Goal: Transaction & Acquisition: Book appointment/travel/reservation

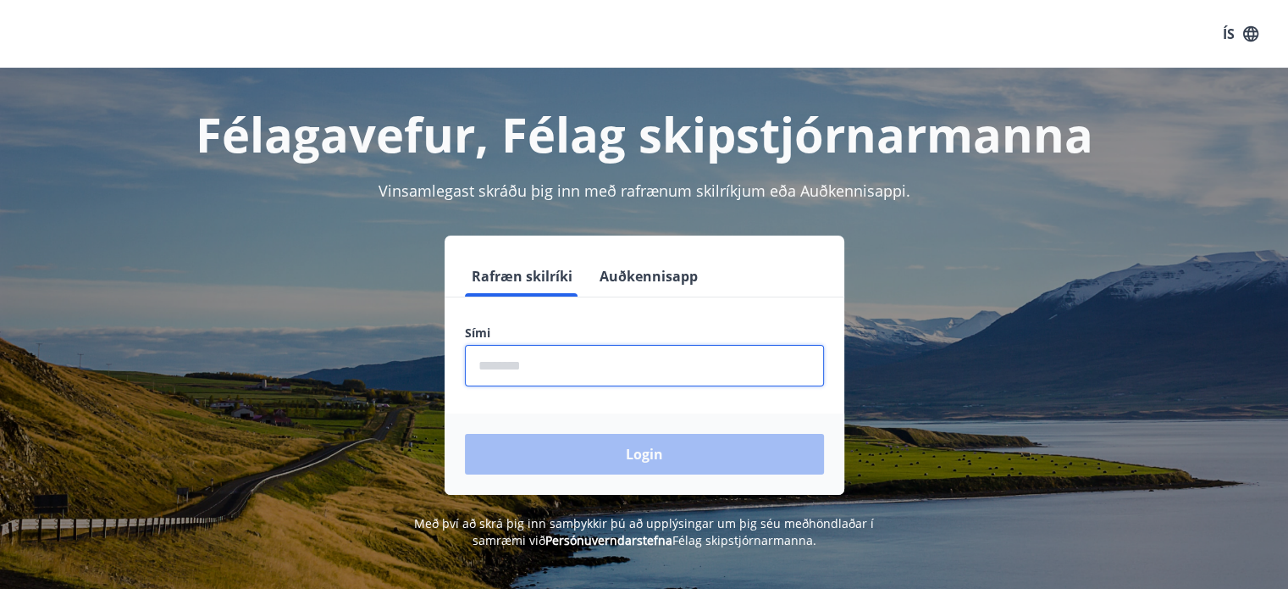
click at [625, 358] on input "phone" at bounding box center [644, 365] width 359 height 41
click at [511, 363] on input "phone" at bounding box center [644, 365] width 359 height 41
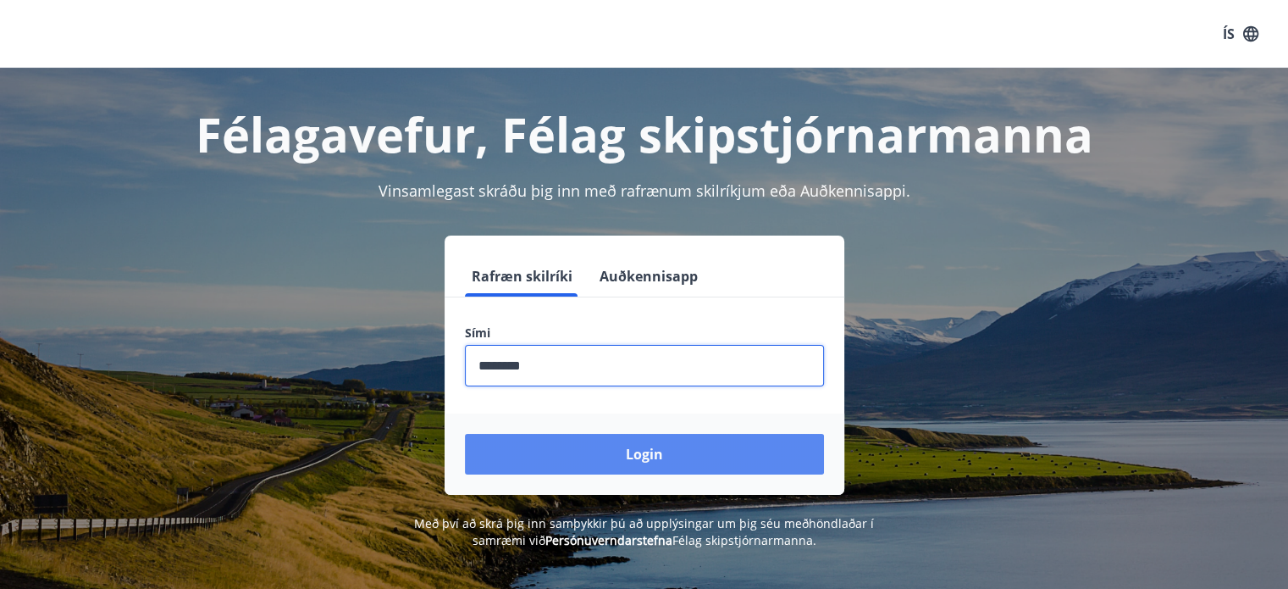
type input "********"
click at [636, 455] on button "Login" at bounding box center [644, 454] width 359 height 41
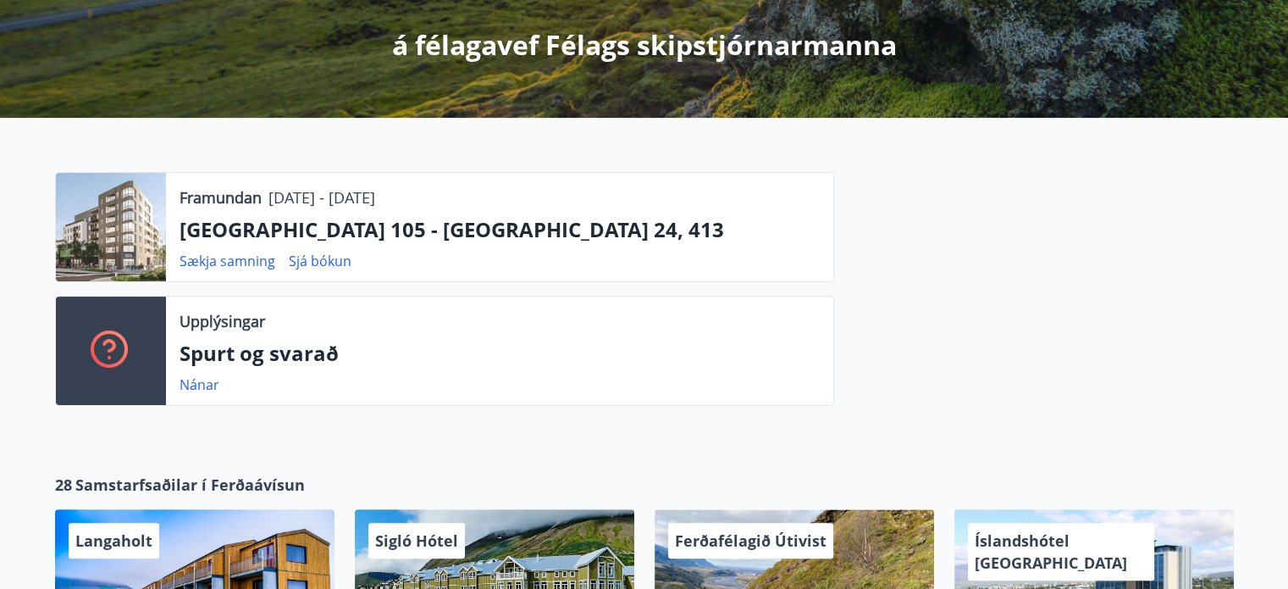
scroll to position [339, 0]
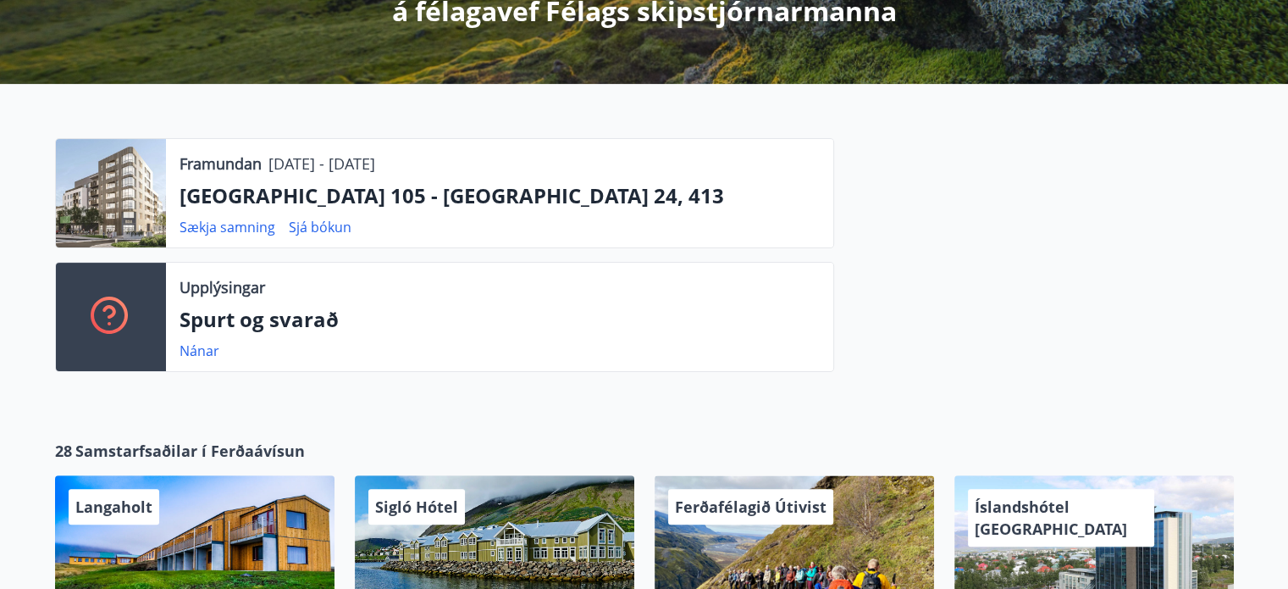
click at [139, 193] on div at bounding box center [111, 193] width 110 height 108
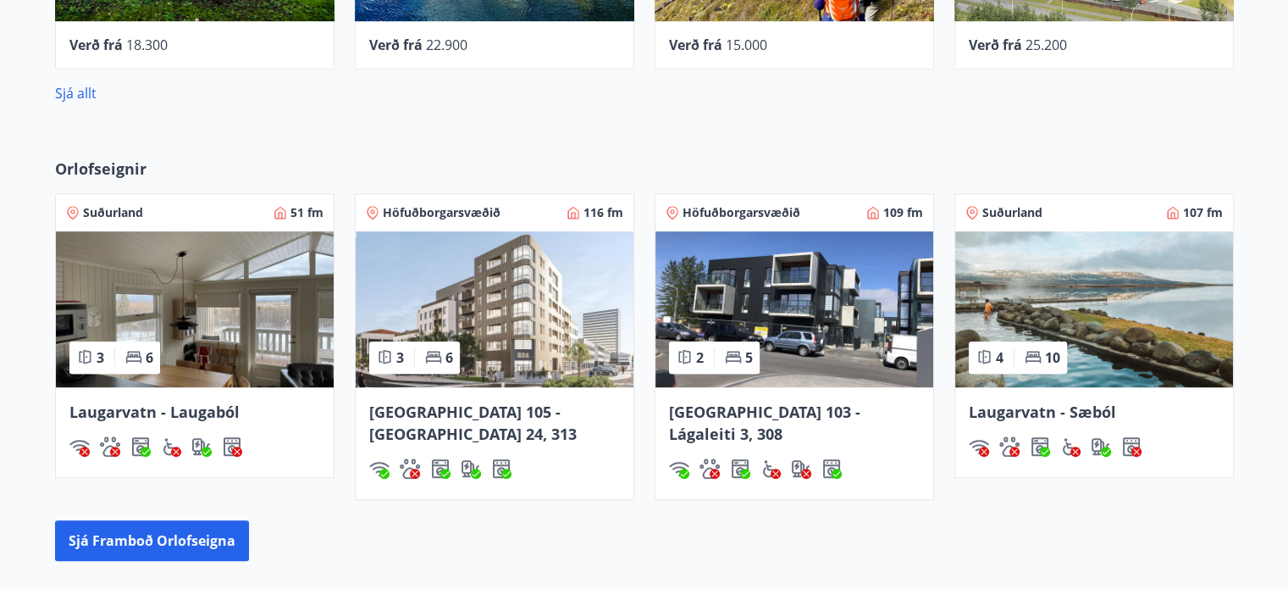
scroll to position [982, 0]
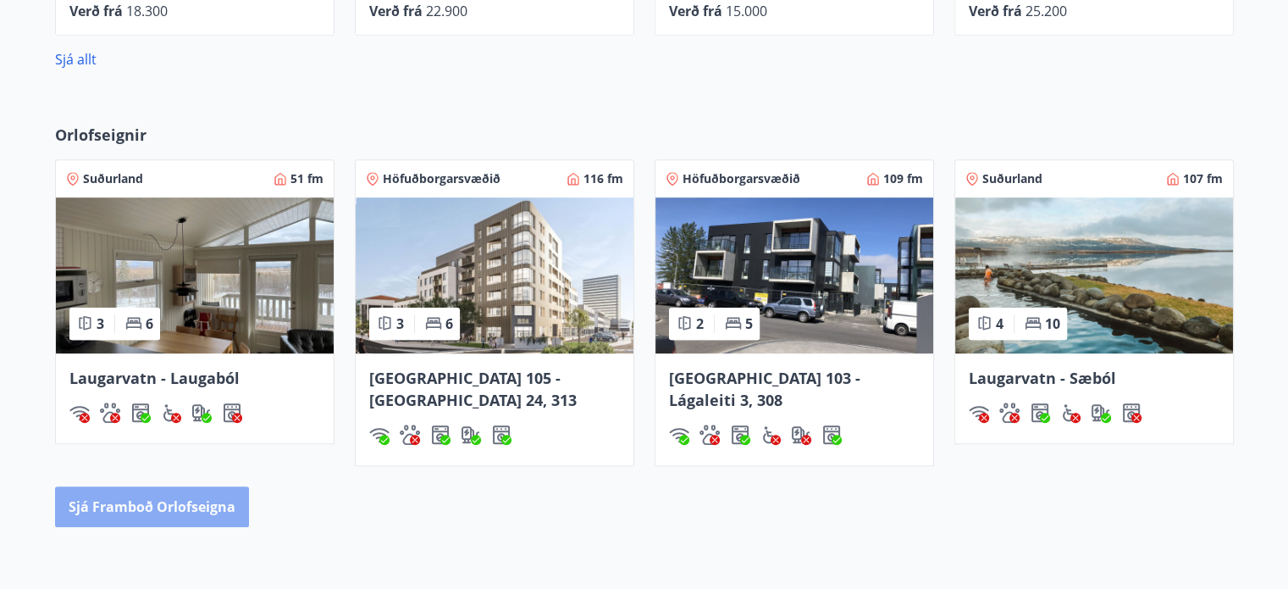
click at [197, 486] on button "Sjá framboð orlofseigna" at bounding box center [152, 506] width 194 height 41
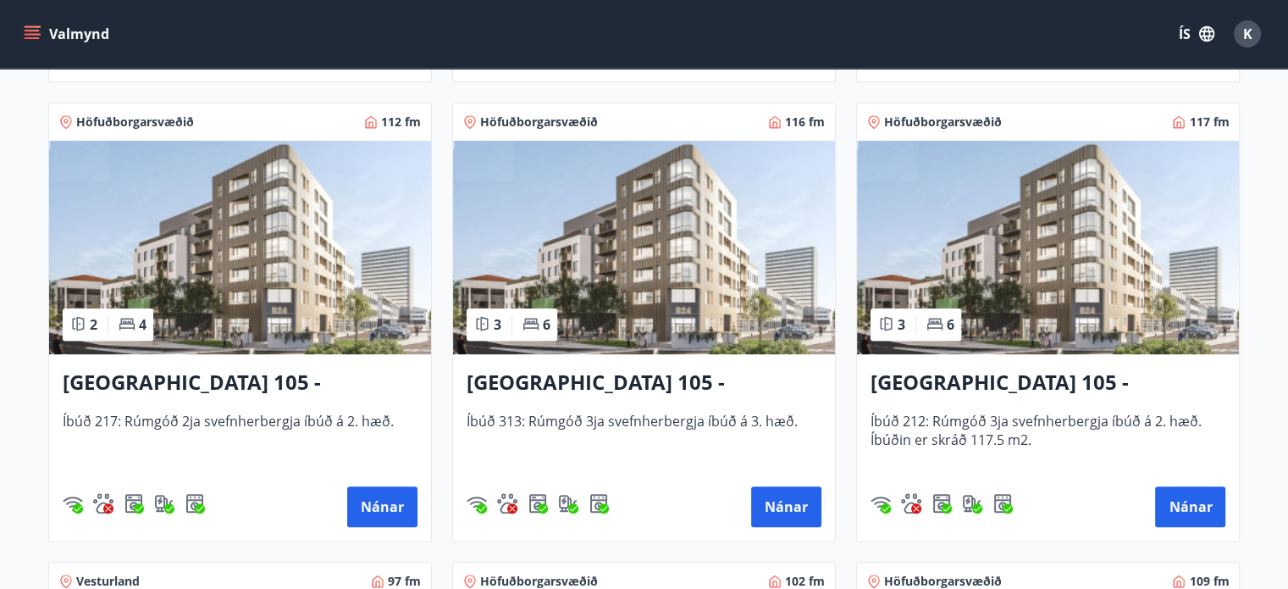
scroll to position [761, 0]
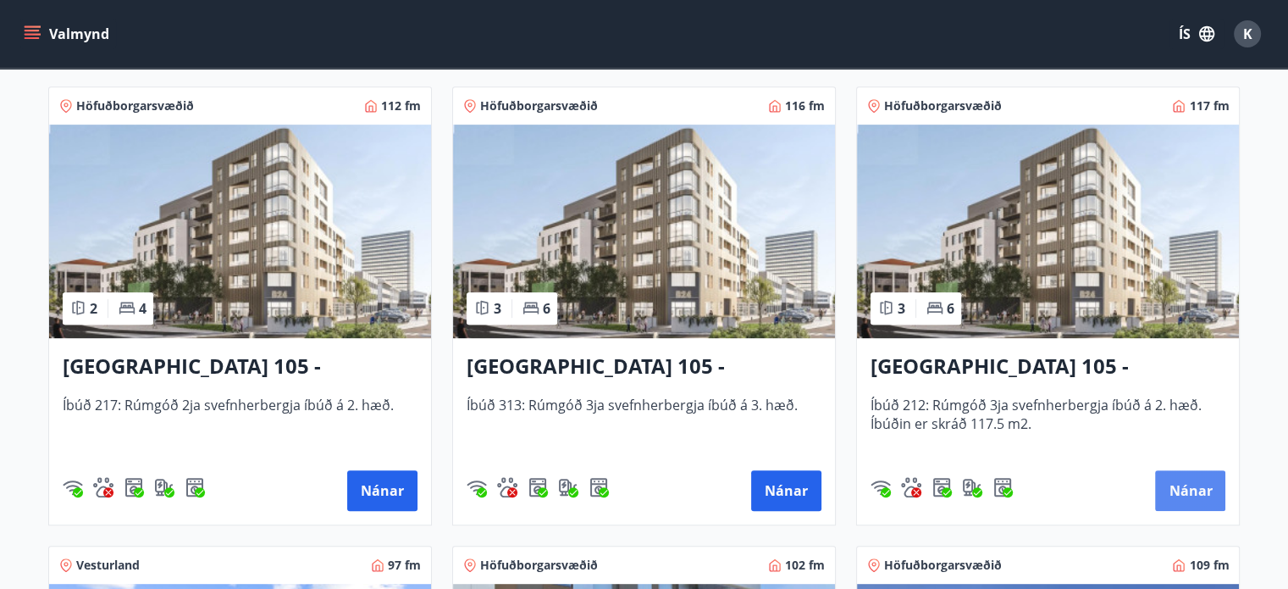
click at [1185, 490] on button "Nánar" at bounding box center [1190, 490] width 70 height 41
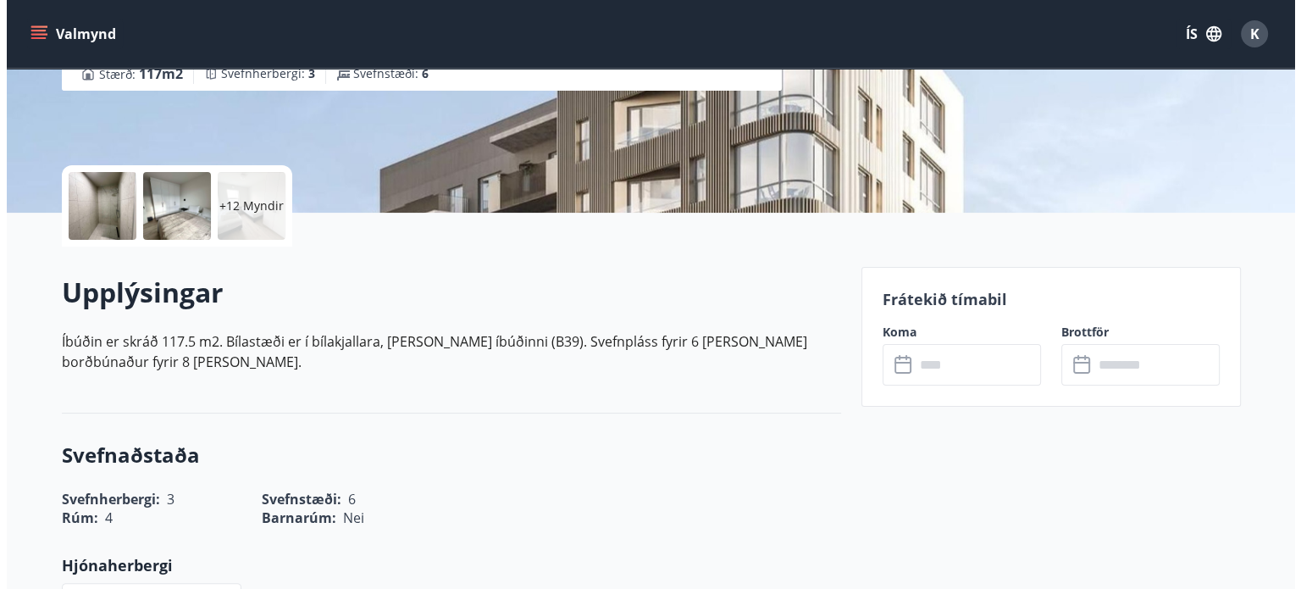
scroll to position [315, 0]
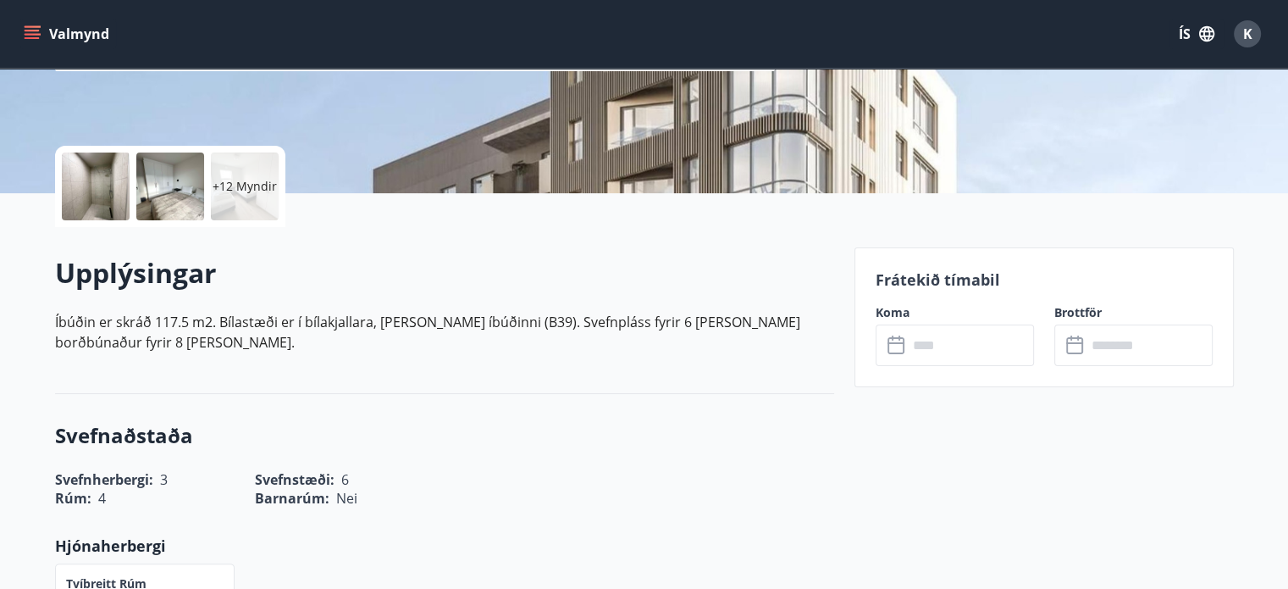
click at [106, 179] on div at bounding box center [96, 186] width 68 height 68
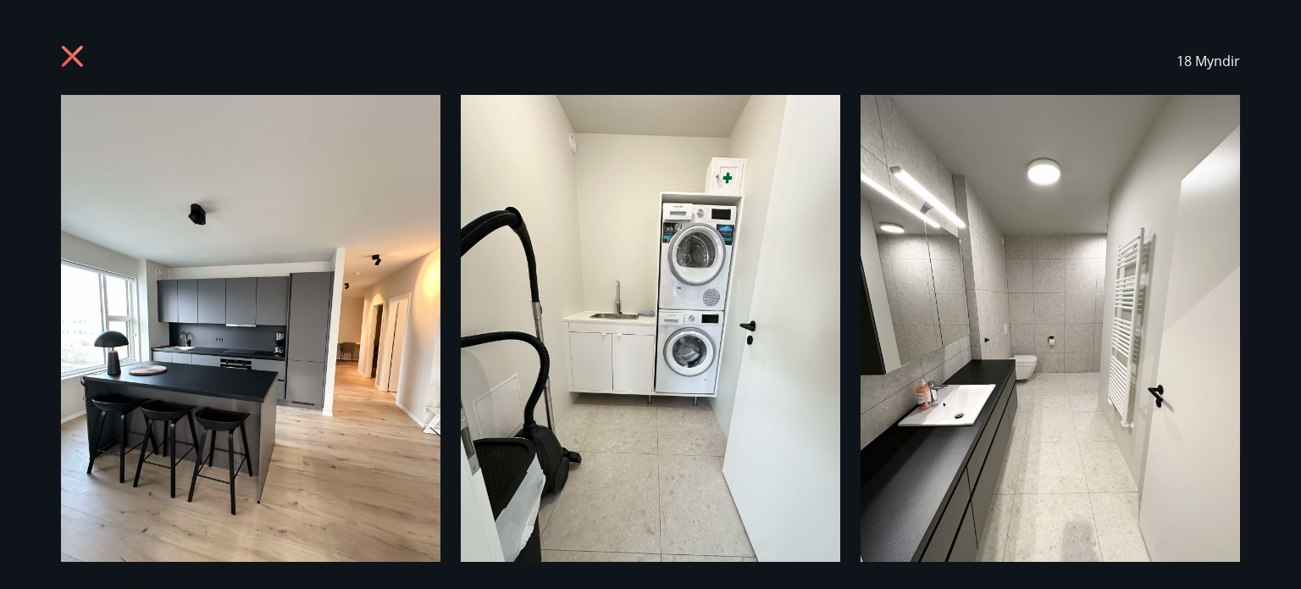
click at [270, 337] on img at bounding box center [250, 348] width 379 height 506
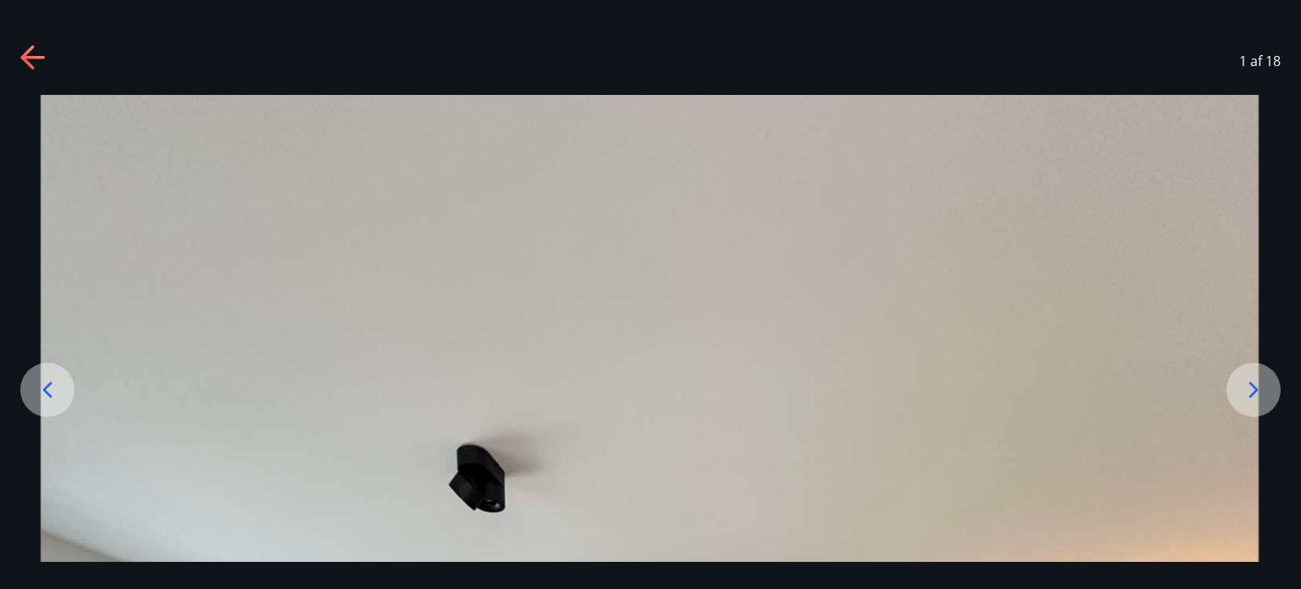
drag, startPoint x: 1093, startPoint y: 376, endPoint x: 1048, endPoint y: 411, distance: 57.4
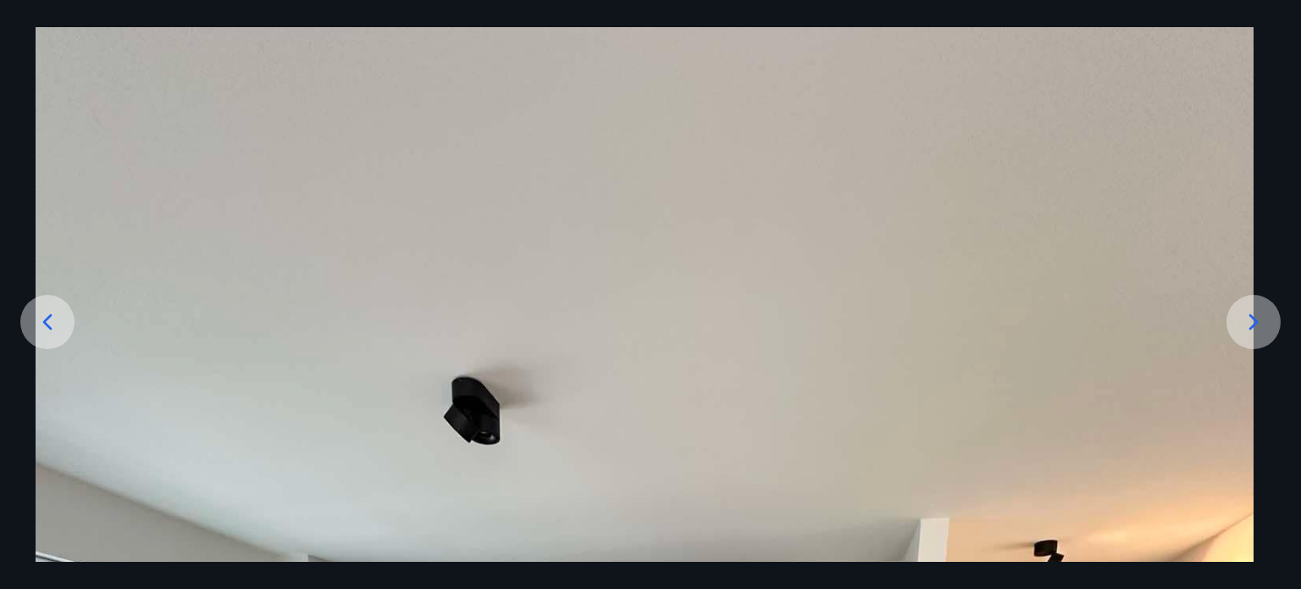
drag, startPoint x: 1074, startPoint y: 401, endPoint x: 1037, endPoint y: 161, distance: 243.3
drag, startPoint x: 916, startPoint y: 265, endPoint x: 937, endPoint y: 204, distance: 64.3
click at [1247, 318] on icon at bounding box center [1253, 321] width 27 height 27
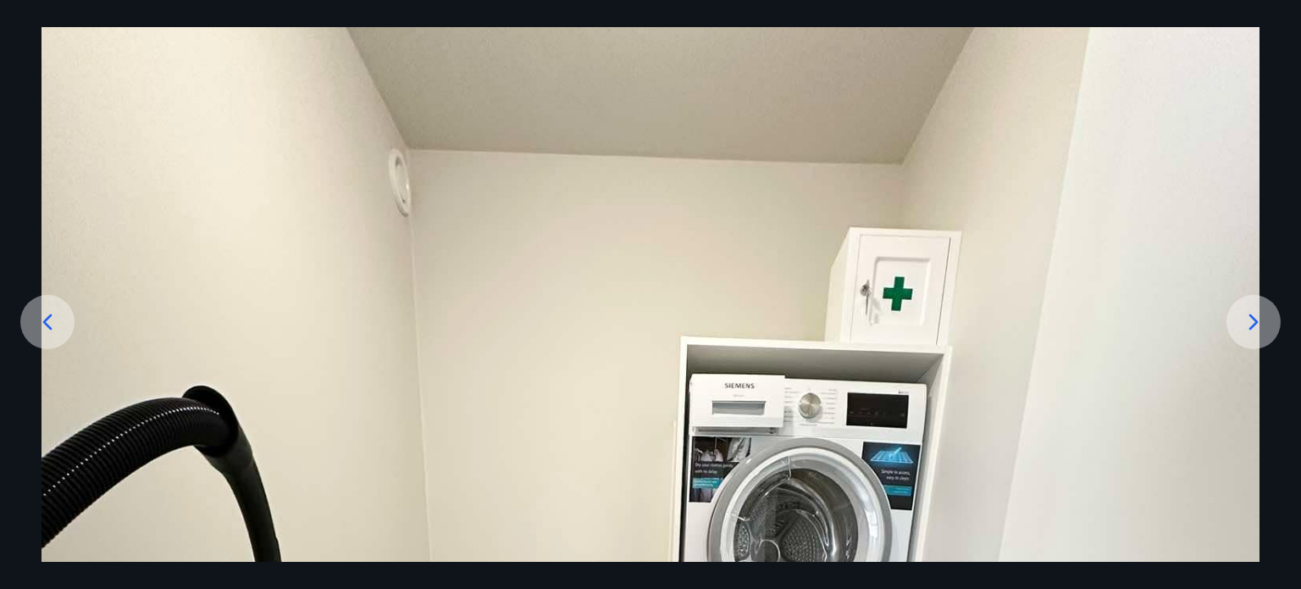
click at [1260, 318] on icon at bounding box center [1253, 321] width 27 height 27
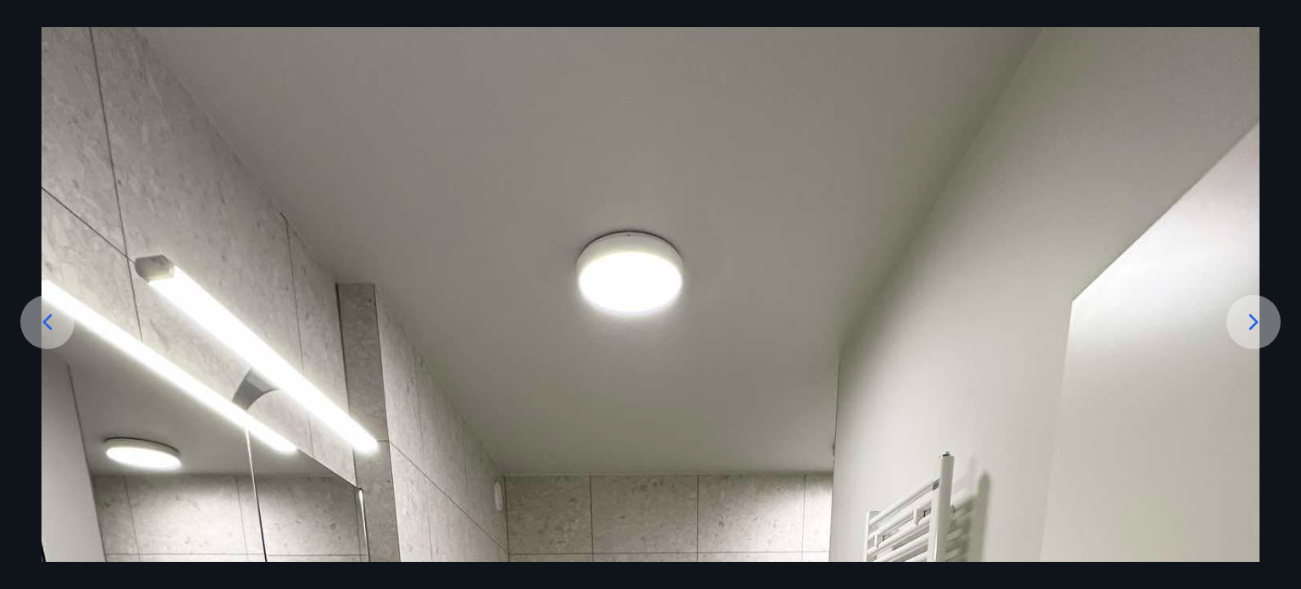
click at [1260, 318] on icon at bounding box center [1253, 321] width 27 height 27
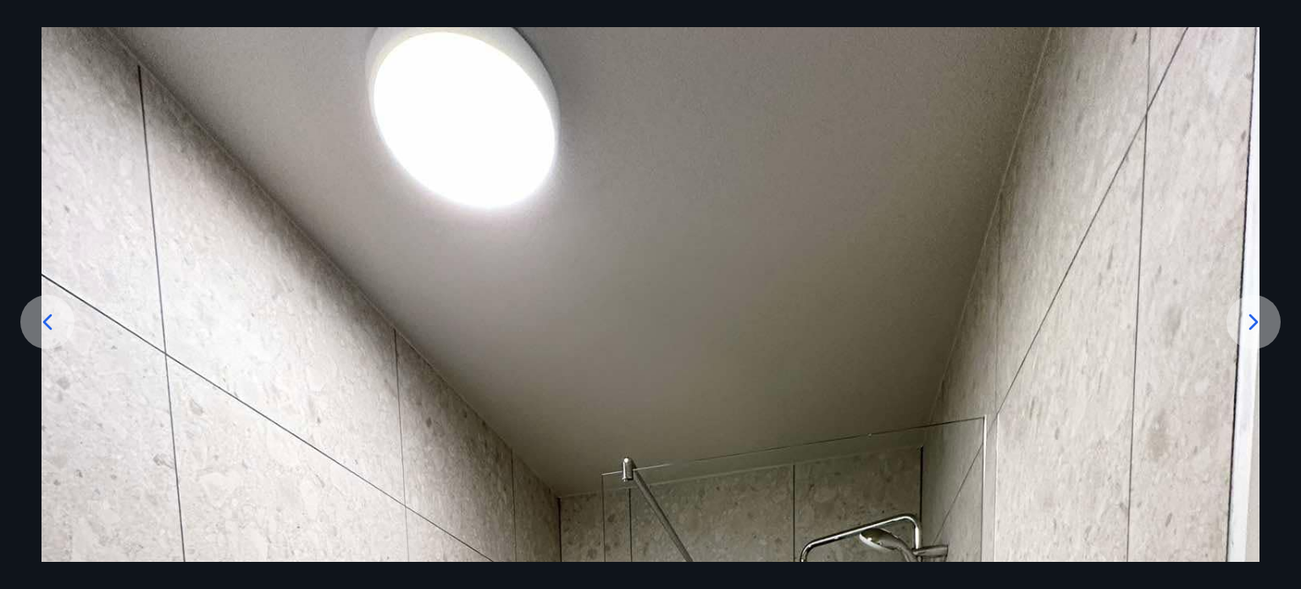
click at [1260, 318] on icon at bounding box center [1253, 321] width 27 height 27
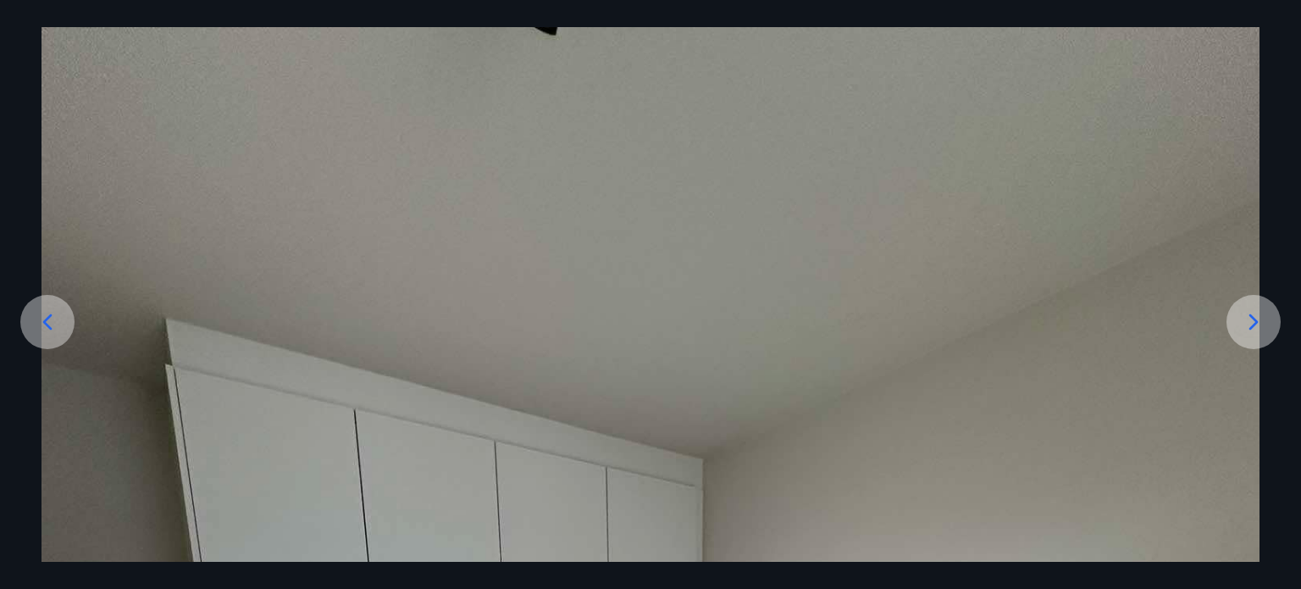
click at [41, 306] on div at bounding box center [47, 322] width 54 height 54
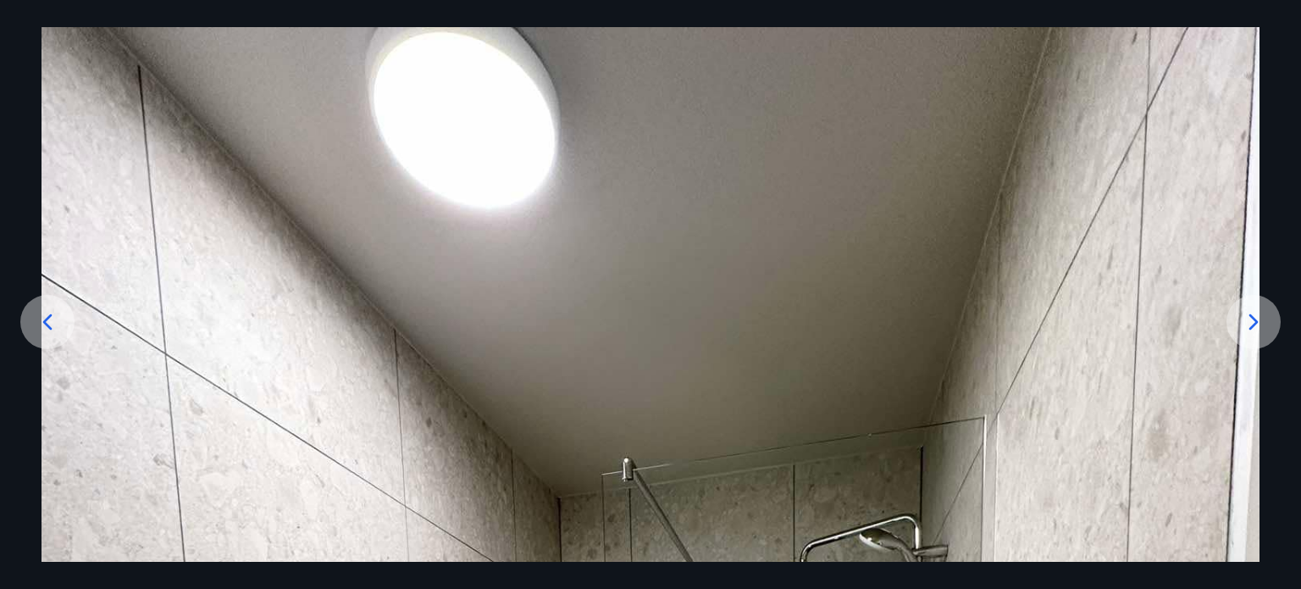
click at [41, 306] on div at bounding box center [47, 322] width 54 height 54
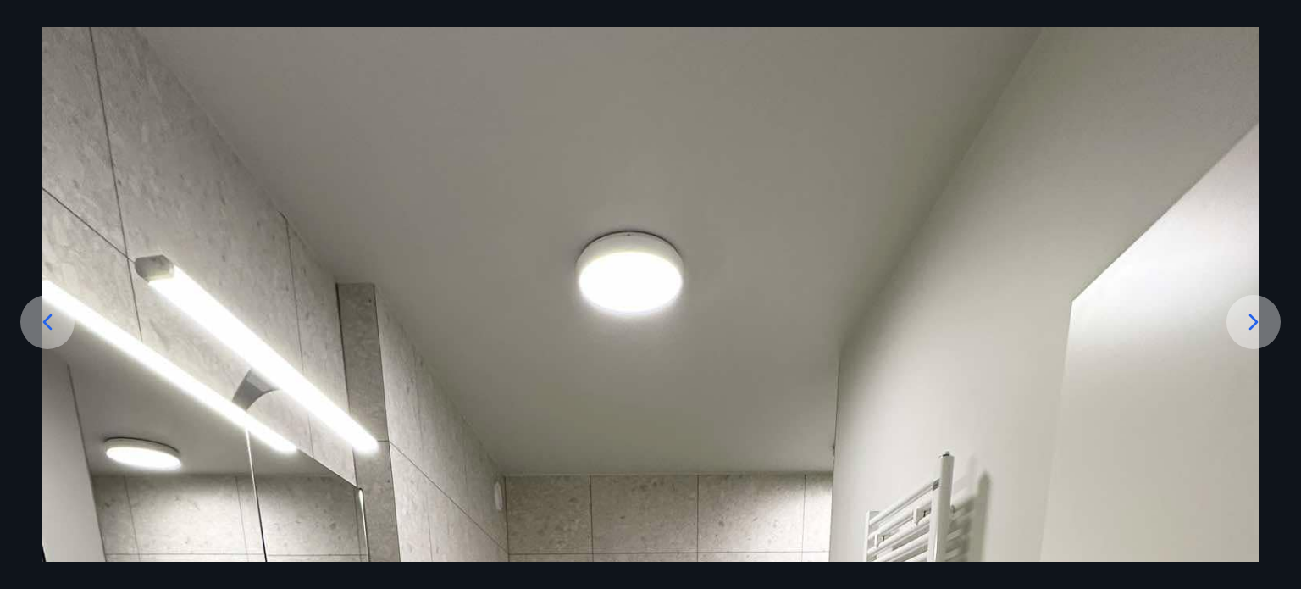
click at [10, 18] on div "3 af 18" at bounding box center [650, 294] width 1301 height 589
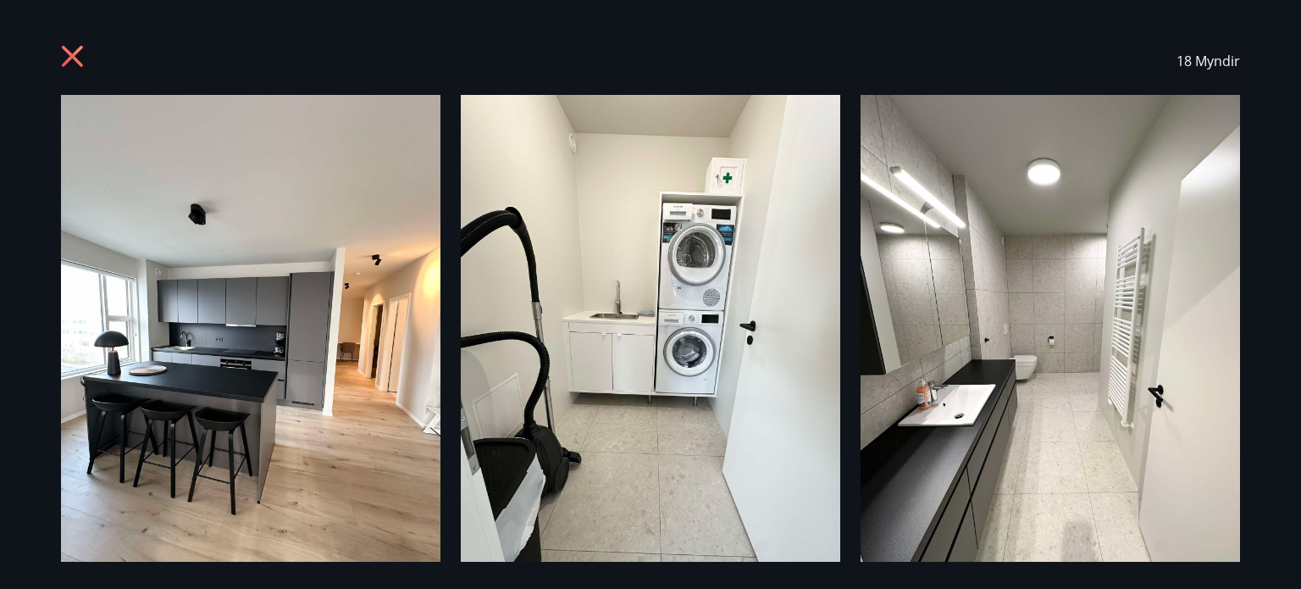
click at [1285, 324] on div "18 Myndir" at bounding box center [650, 294] width 1301 height 589
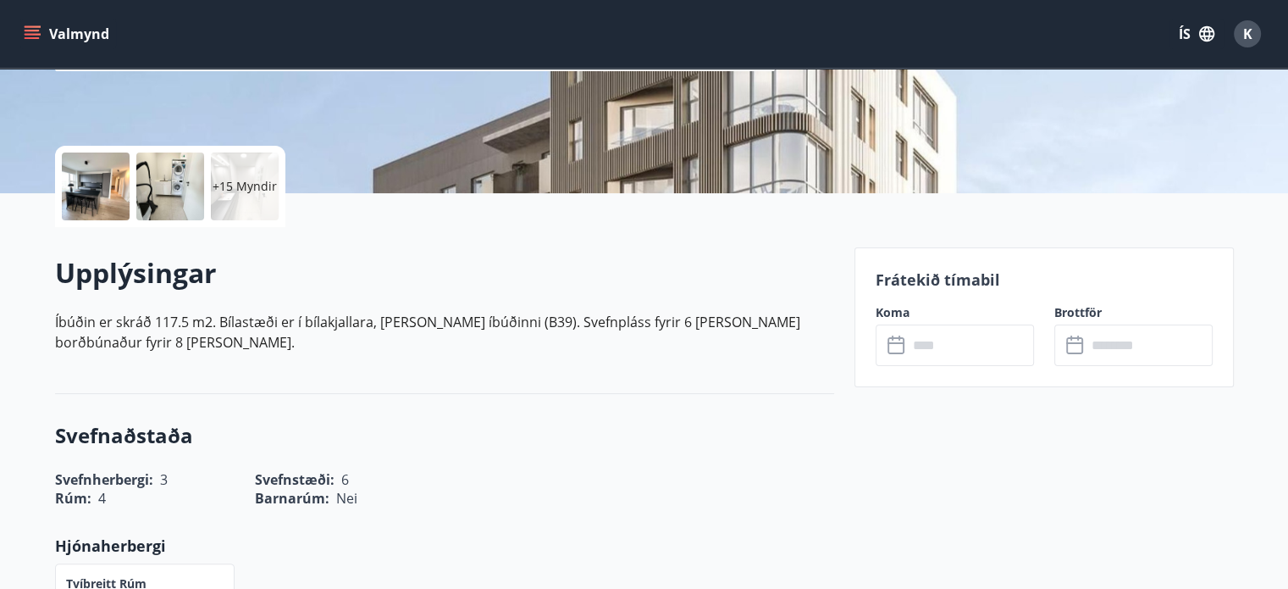
click at [97, 185] on div at bounding box center [96, 186] width 68 height 68
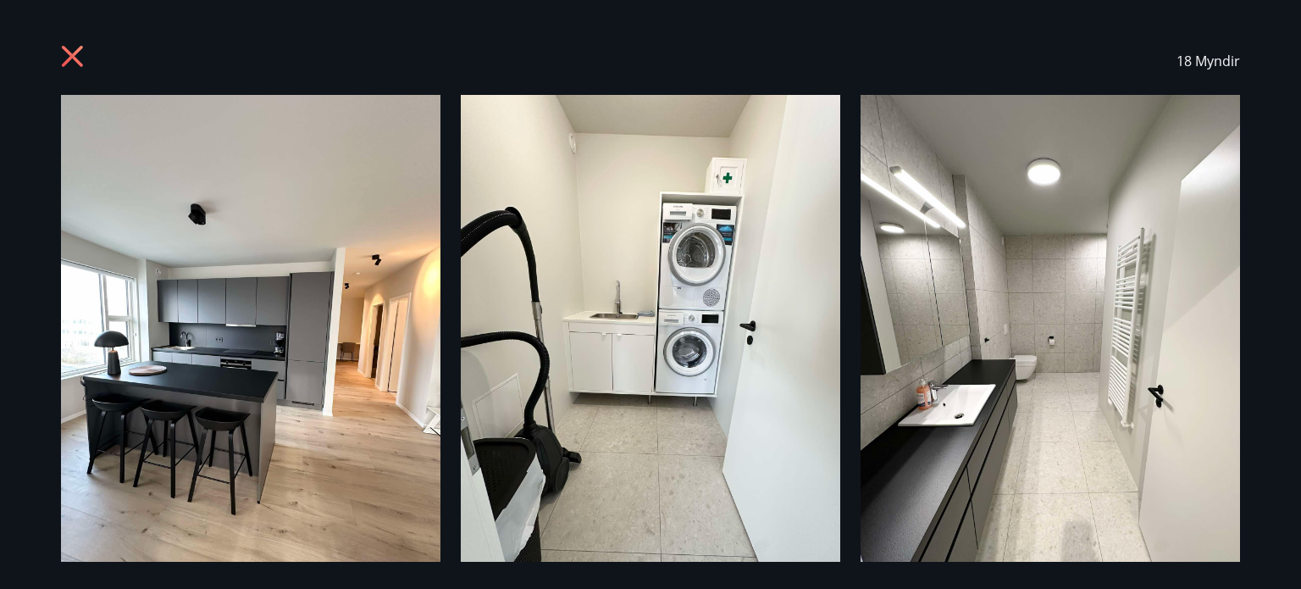
click at [277, 430] on img at bounding box center [250, 348] width 379 height 506
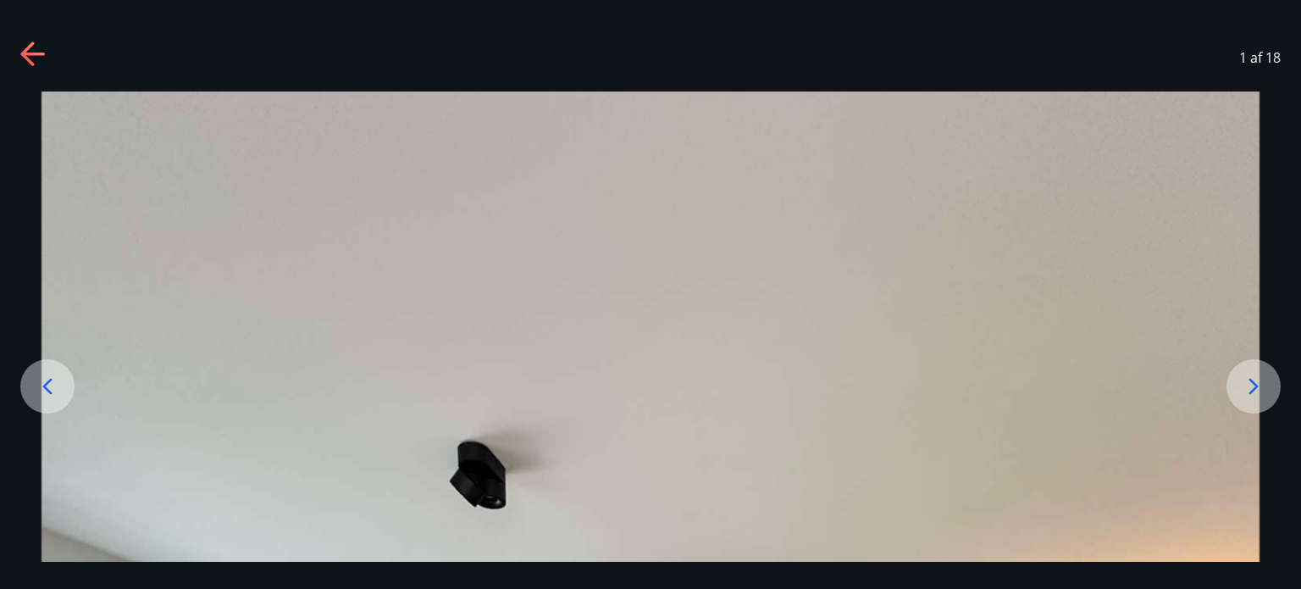
scroll to position [3, 0]
click at [24, 53] on icon at bounding box center [27, 53] width 14 height 24
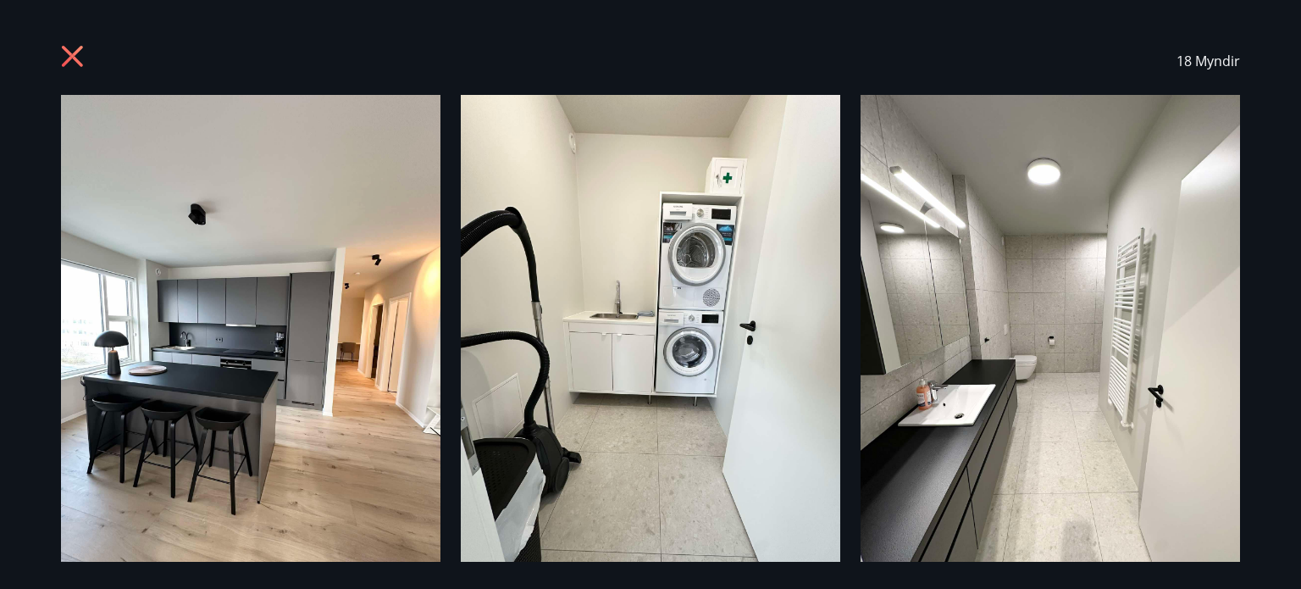
click at [385, 386] on img at bounding box center [250, 348] width 379 height 506
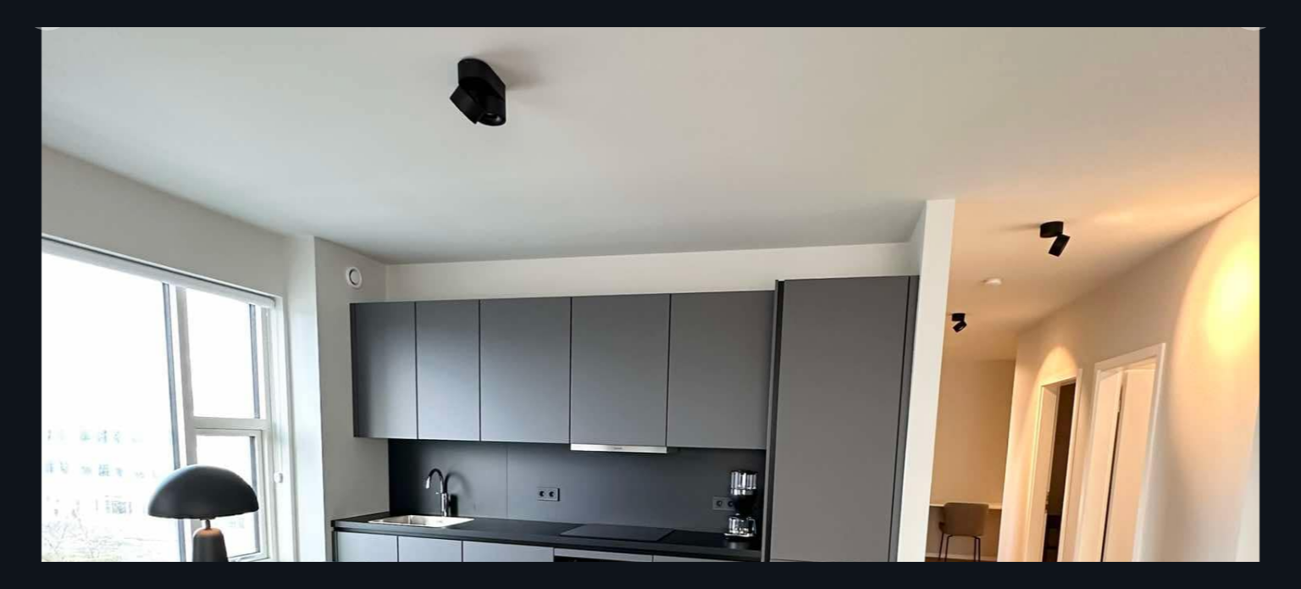
scroll to position [309, 0]
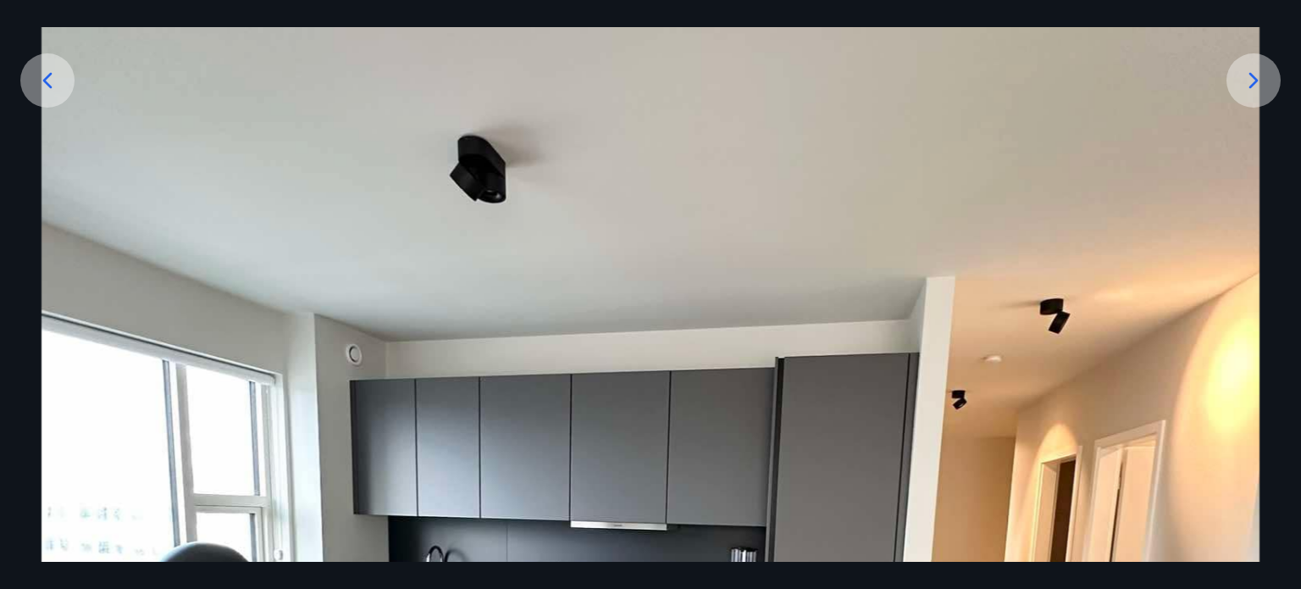
click at [1250, 75] on icon at bounding box center [1253, 80] width 27 height 27
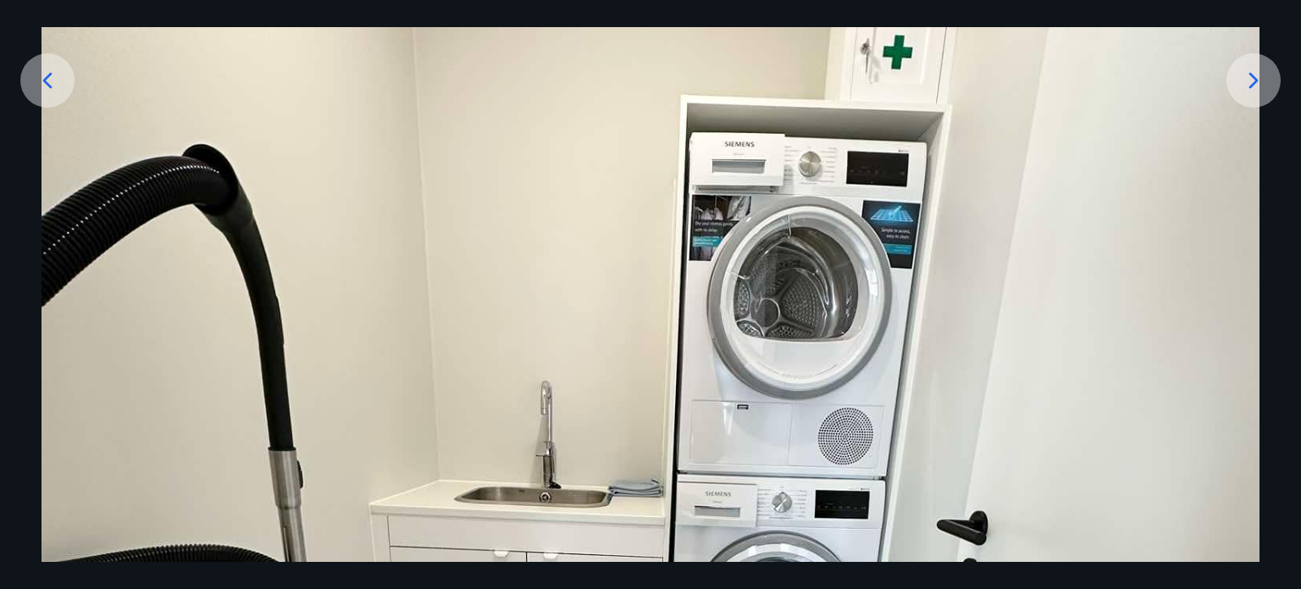
click at [1162, 212] on img at bounding box center [650, 597] width 1218 height 1623
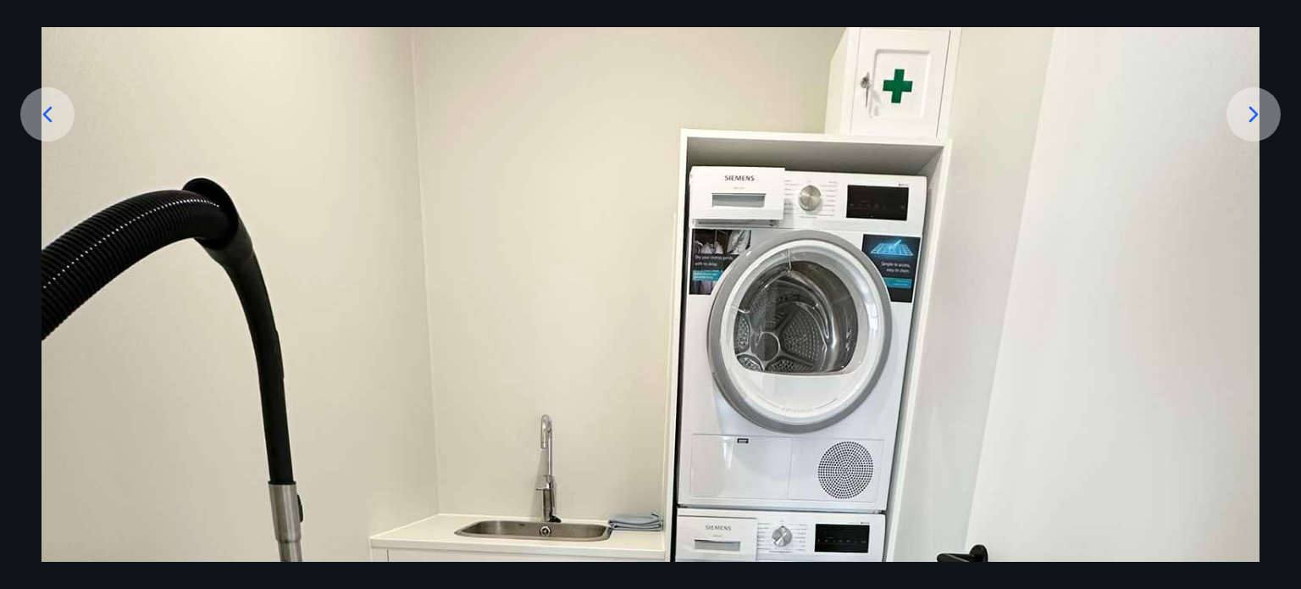
scroll to position [241, 0]
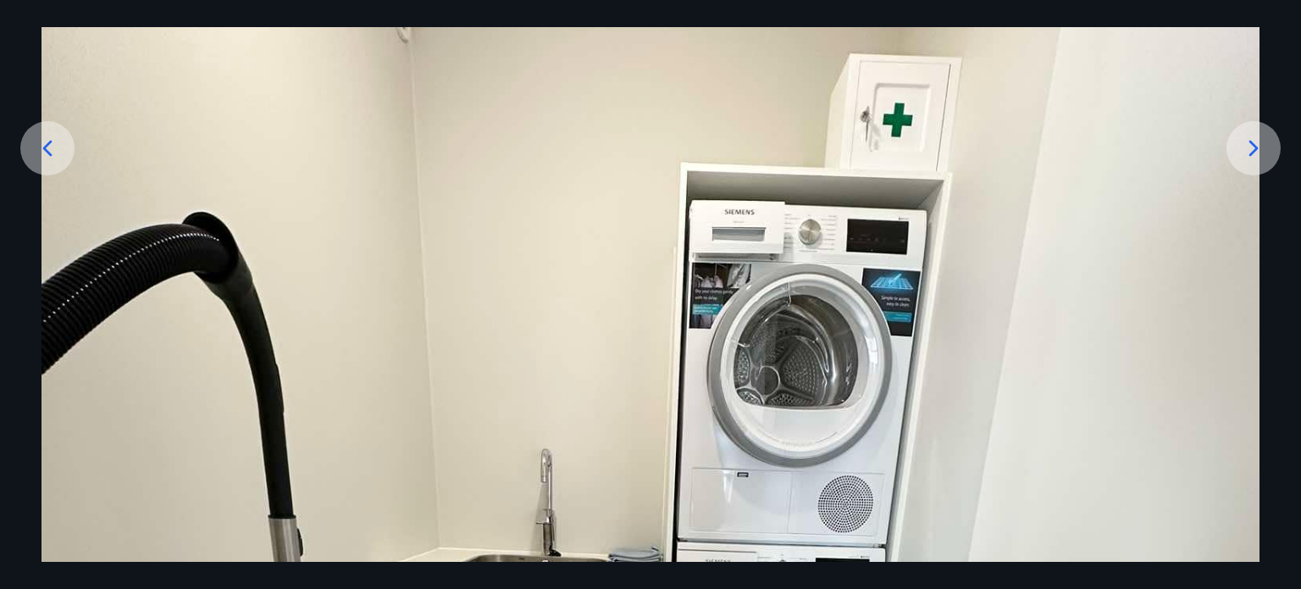
click at [1247, 145] on icon at bounding box center [1253, 148] width 27 height 27
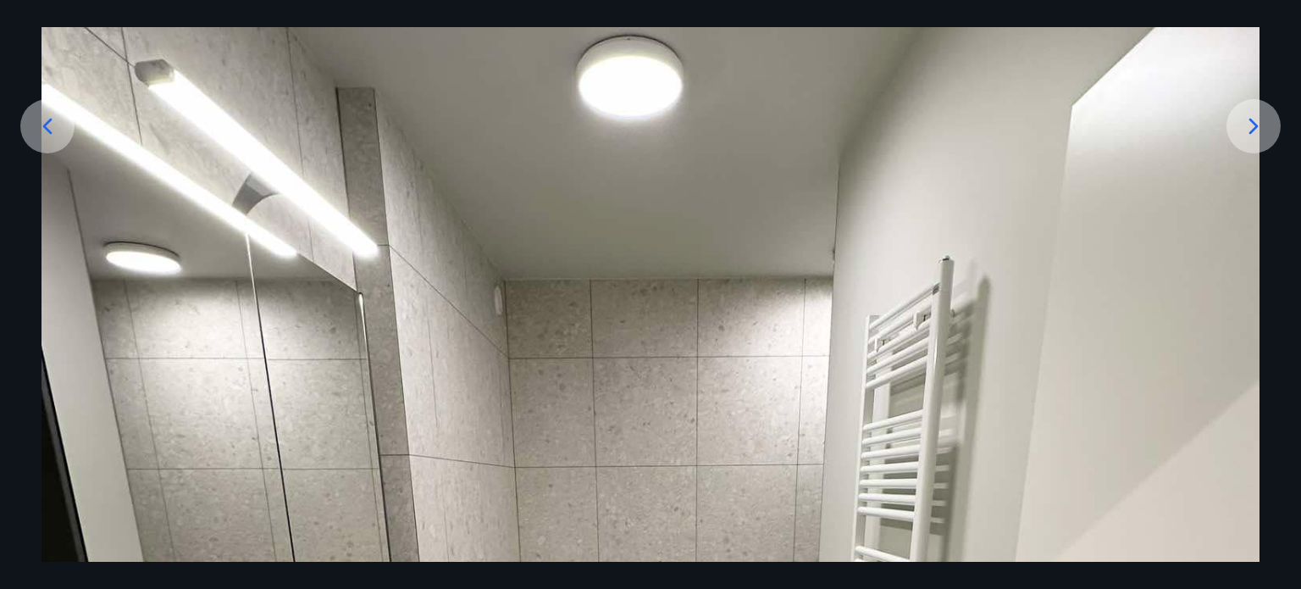
scroll to position [174, 0]
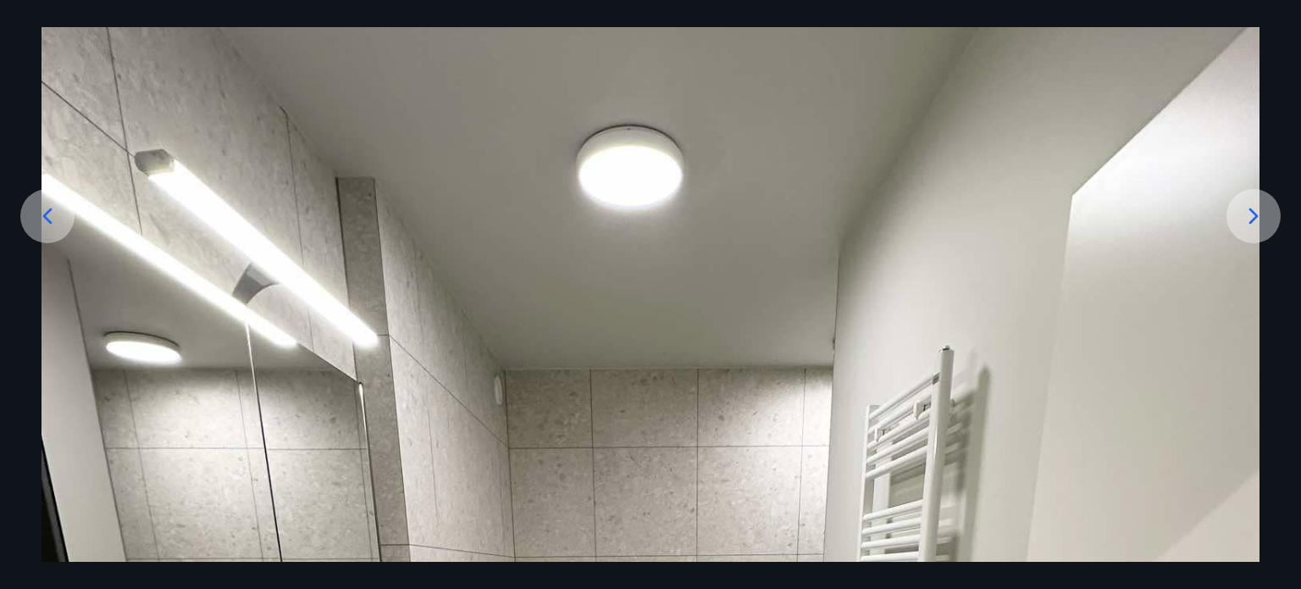
click at [1257, 201] on div at bounding box center [1253, 216] width 54 height 54
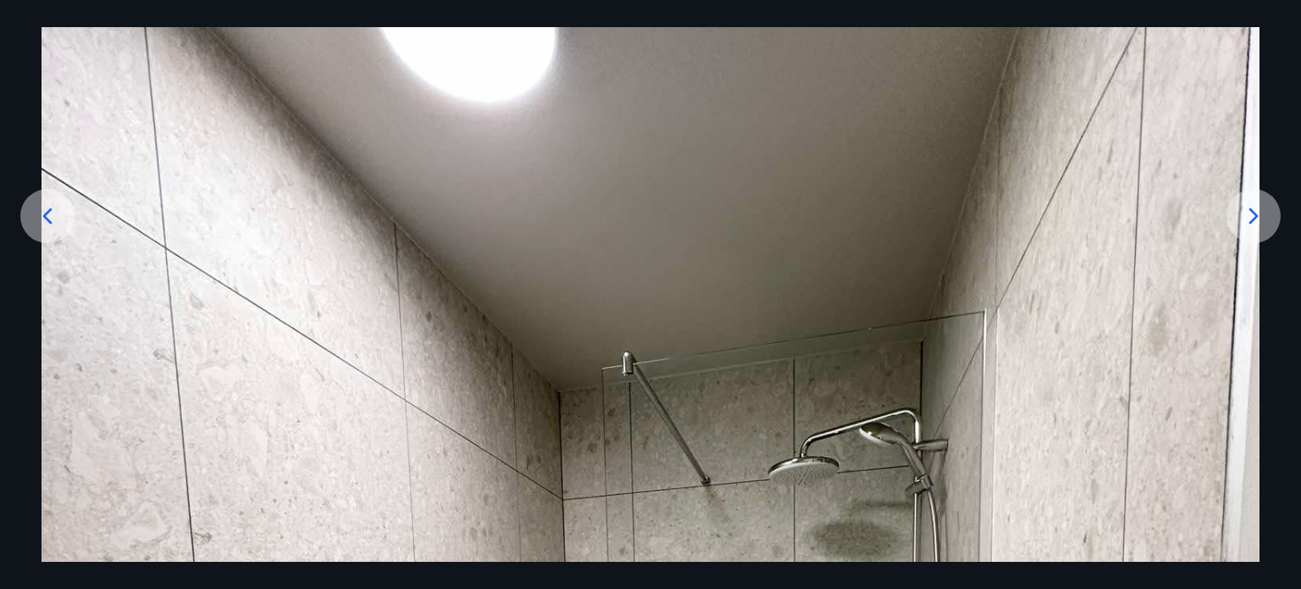
click at [1260, 213] on icon at bounding box center [1253, 215] width 27 height 27
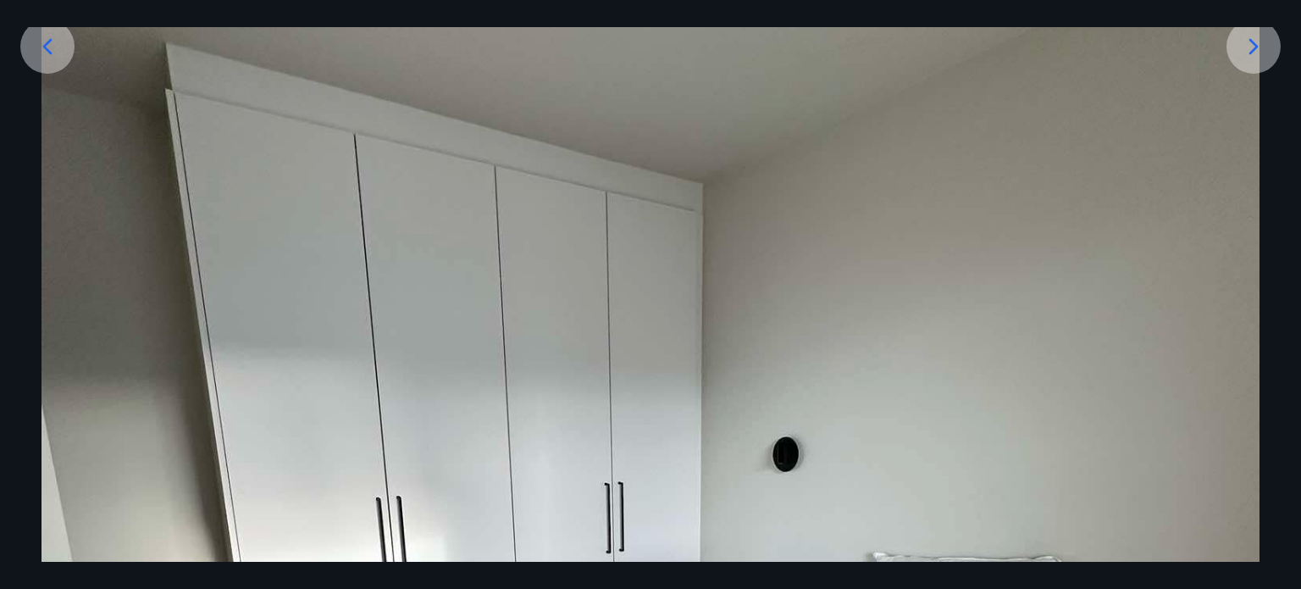
scroll to position [309, 0]
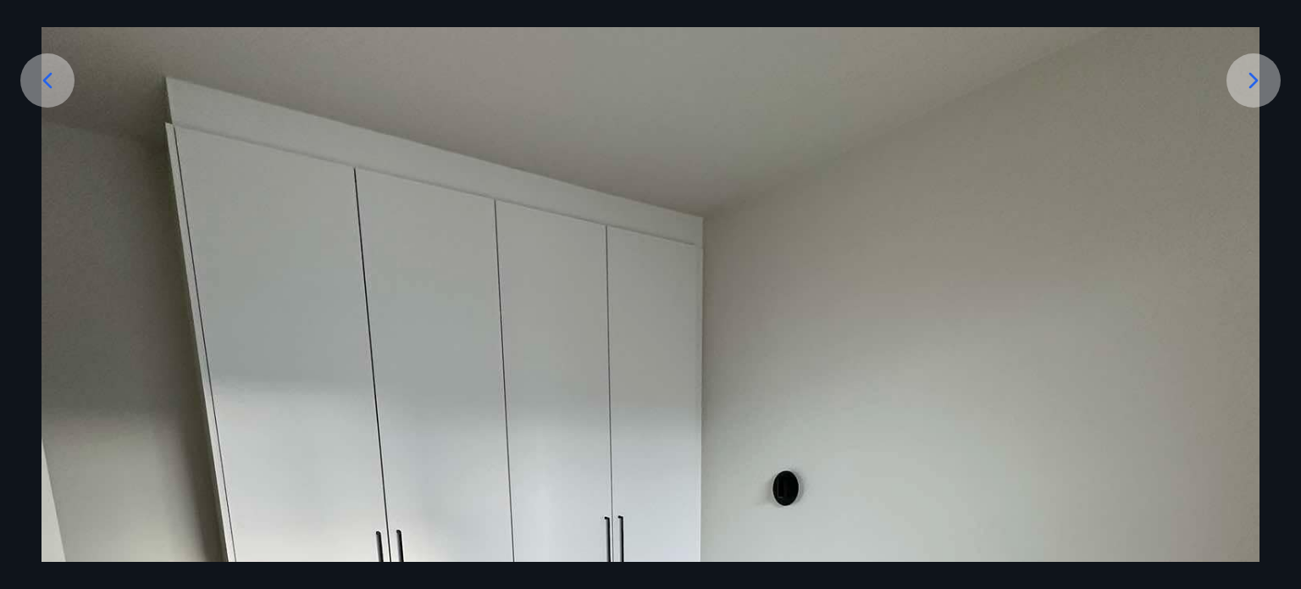
click at [1257, 70] on icon at bounding box center [1253, 80] width 27 height 27
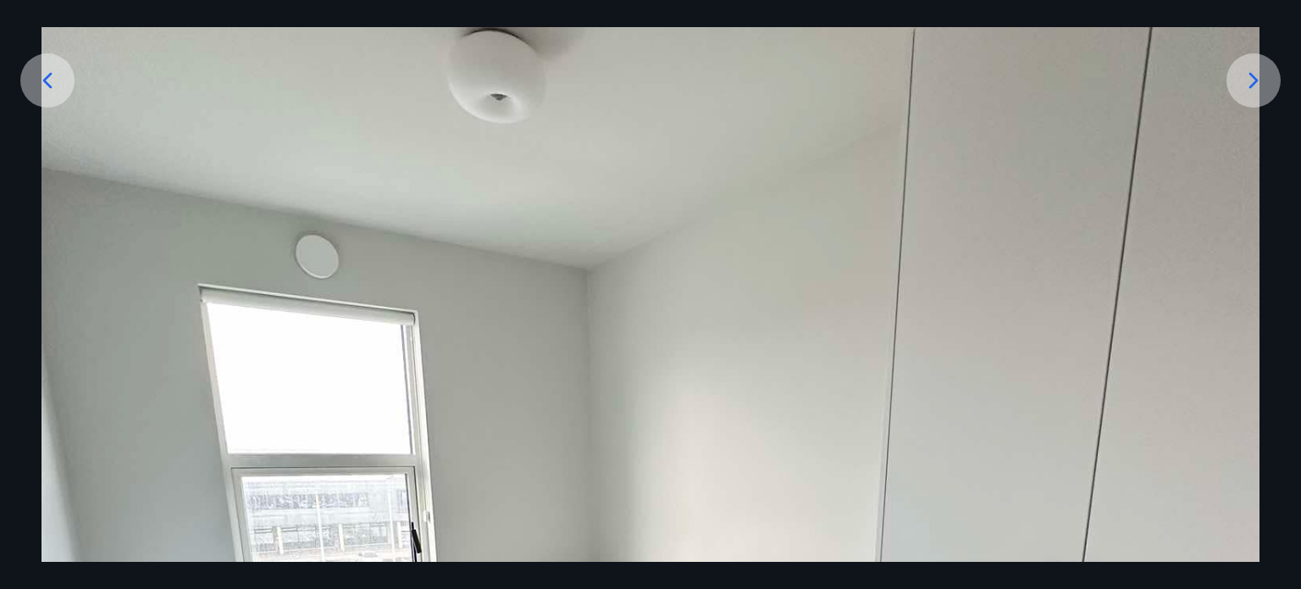
click at [816, 379] on img at bounding box center [650, 597] width 1218 height 1623
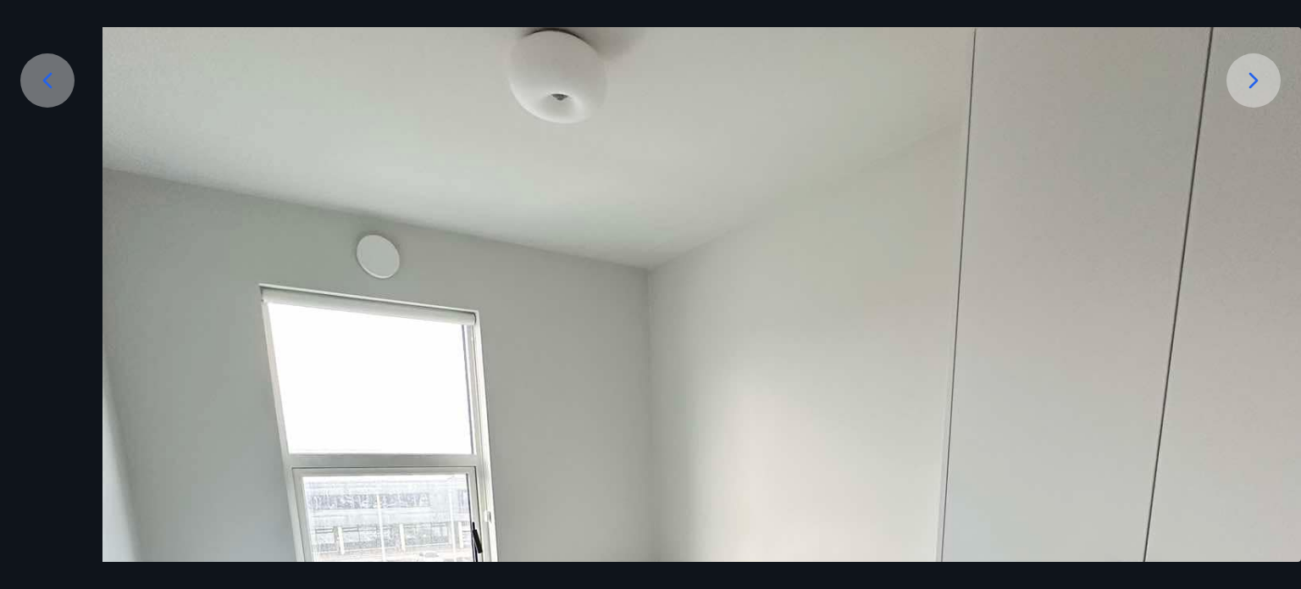
drag, startPoint x: 816, startPoint y: 379, endPoint x: 869, endPoint y: 389, distance: 53.5
click at [869, 389] on img at bounding box center [711, 597] width 1218 height 1623
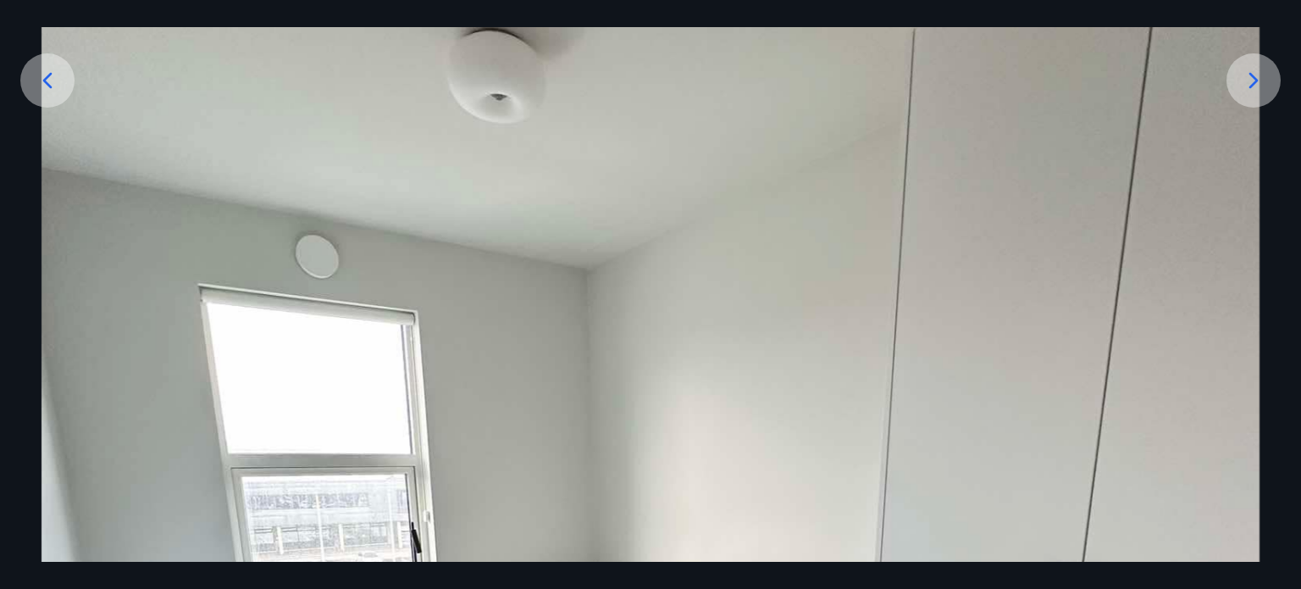
click at [1251, 83] on icon at bounding box center [1253, 80] width 27 height 27
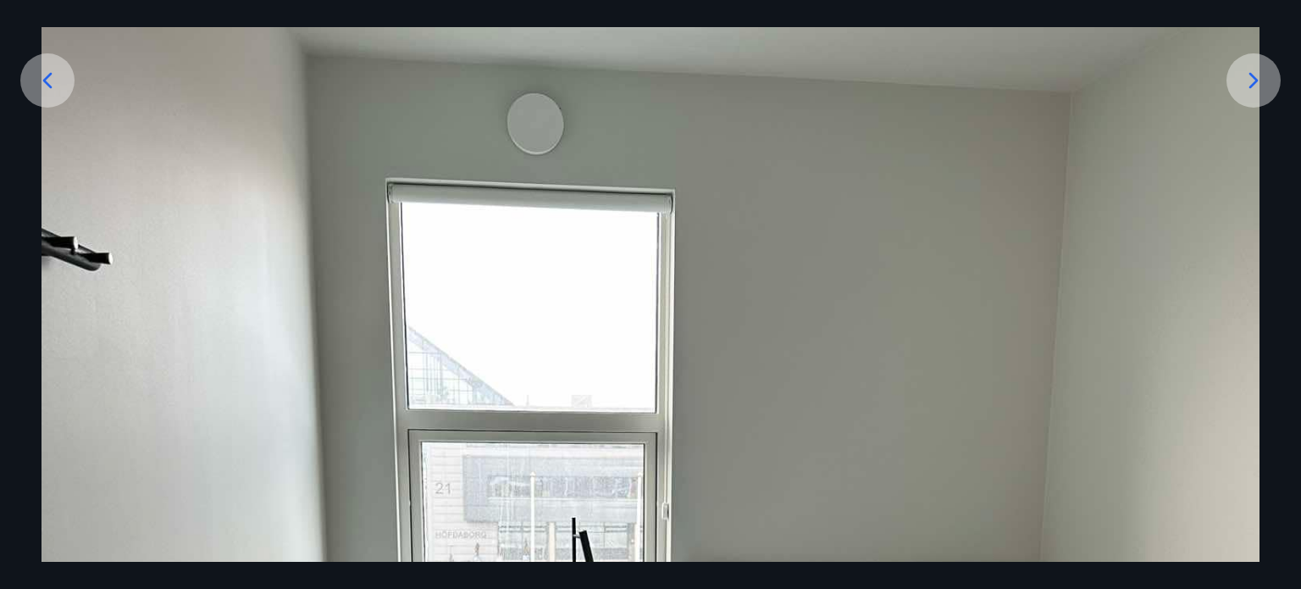
click at [1200, 175] on img at bounding box center [650, 597] width 1218 height 1623
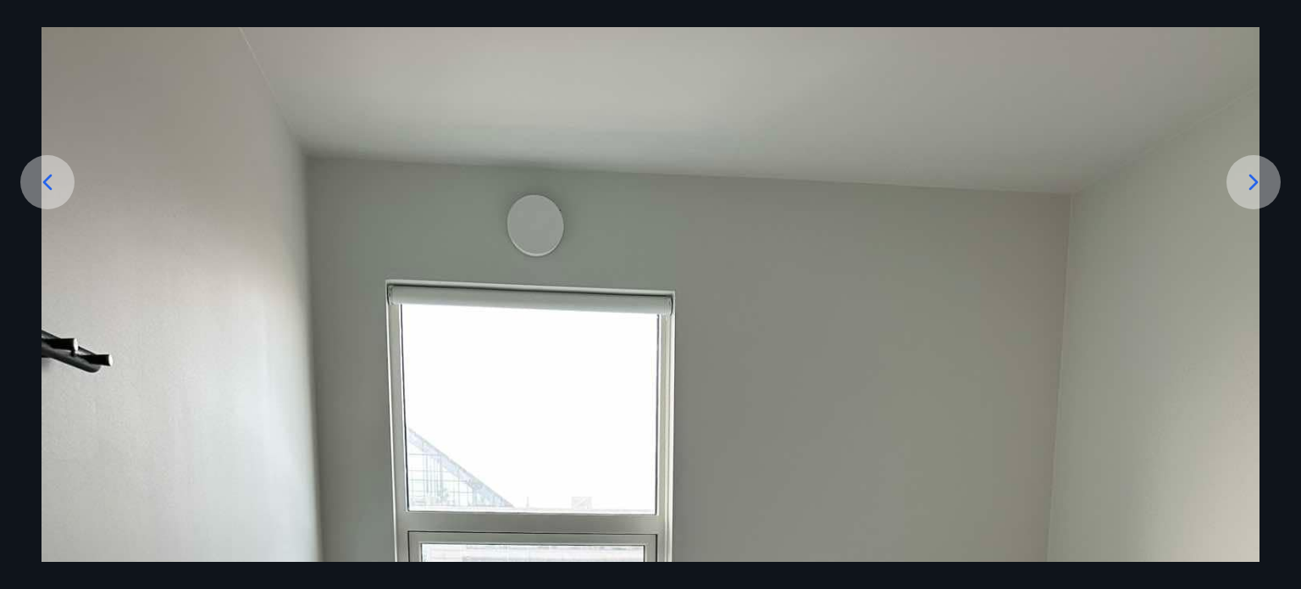
scroll to position [174, 0]
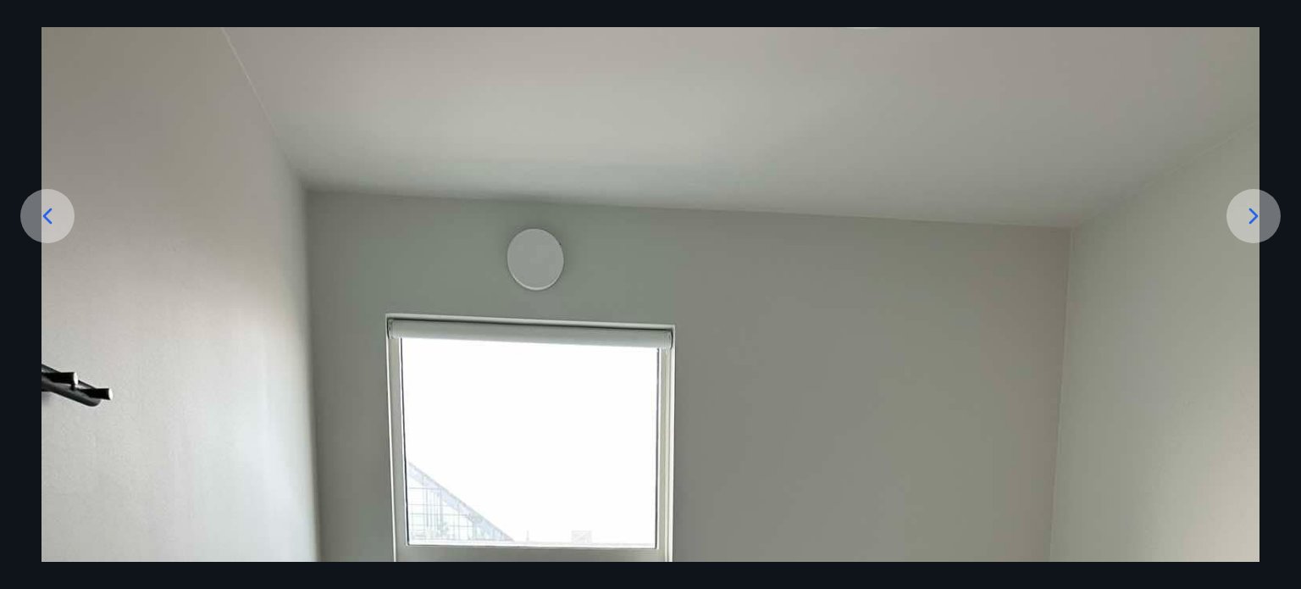
click at [1250, 202] on icon at bounding box center [1253, 215] width 27 height 27
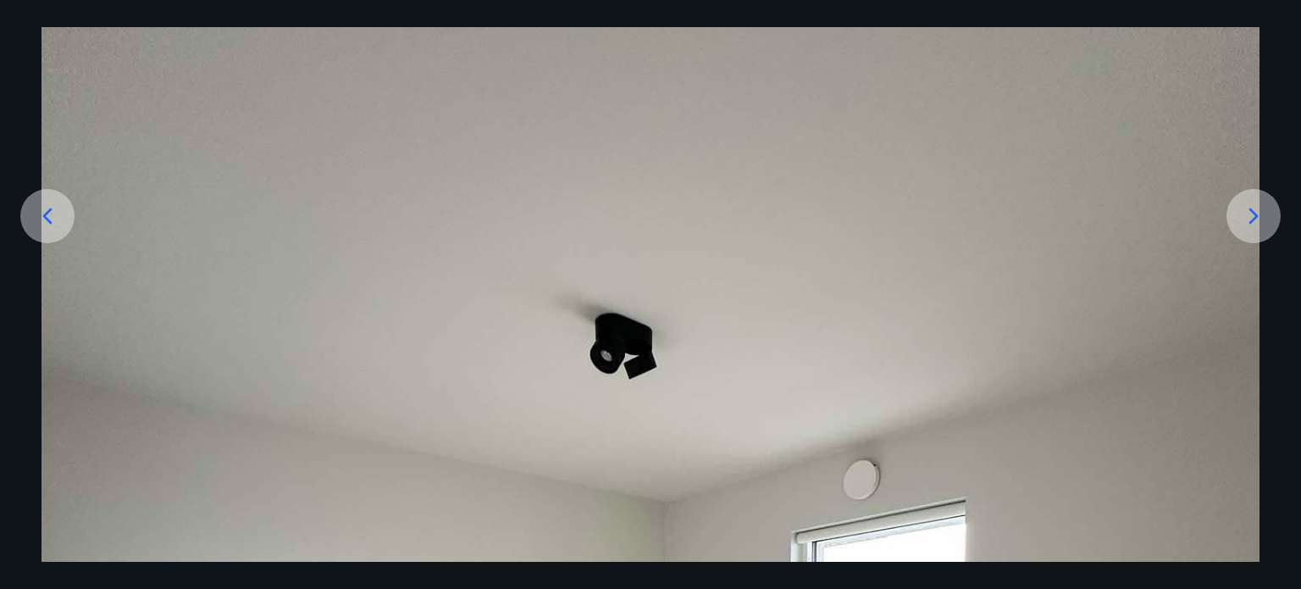
drag, startPoint x: 1033, startPoint y: 406, endPoint x: 1011, endPoint y: 87, distance: 320.0
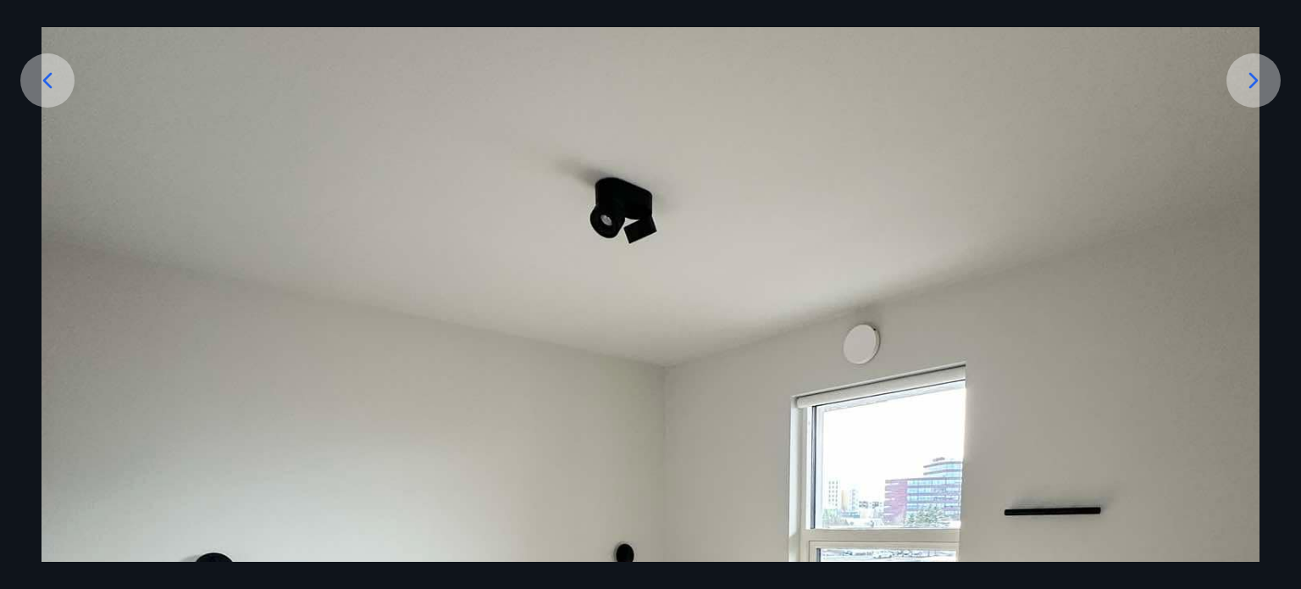
scroll to position [275, 0]
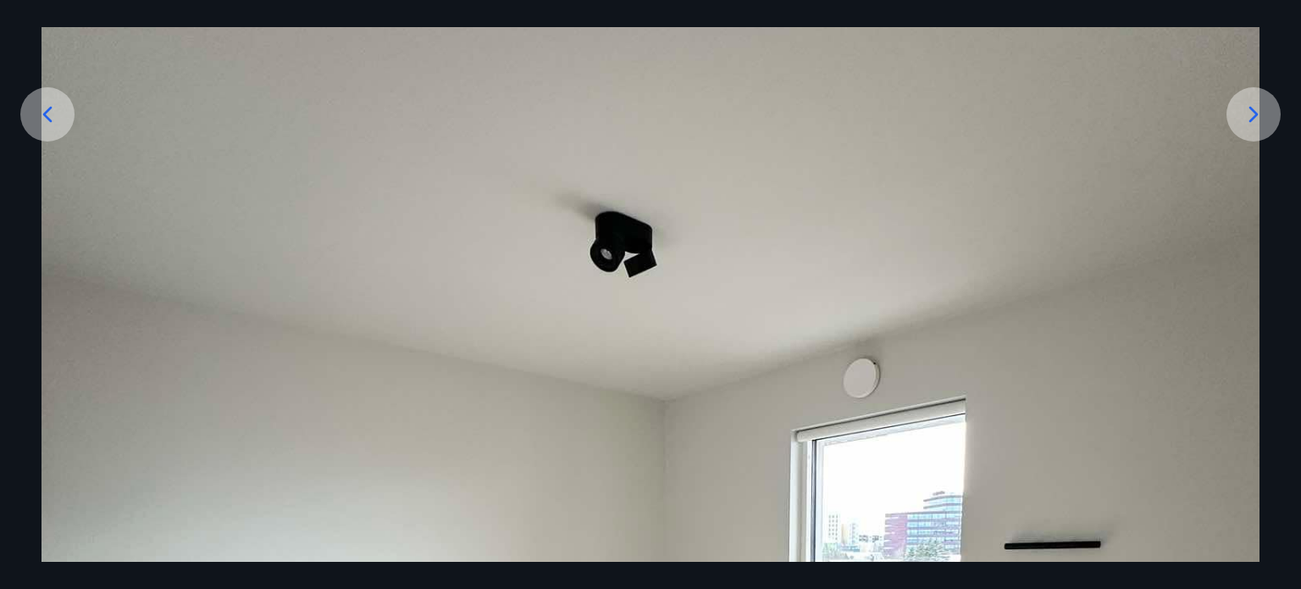
click at [1244, 119] on icon at bounding box center [1253, 114] width 27 height 27
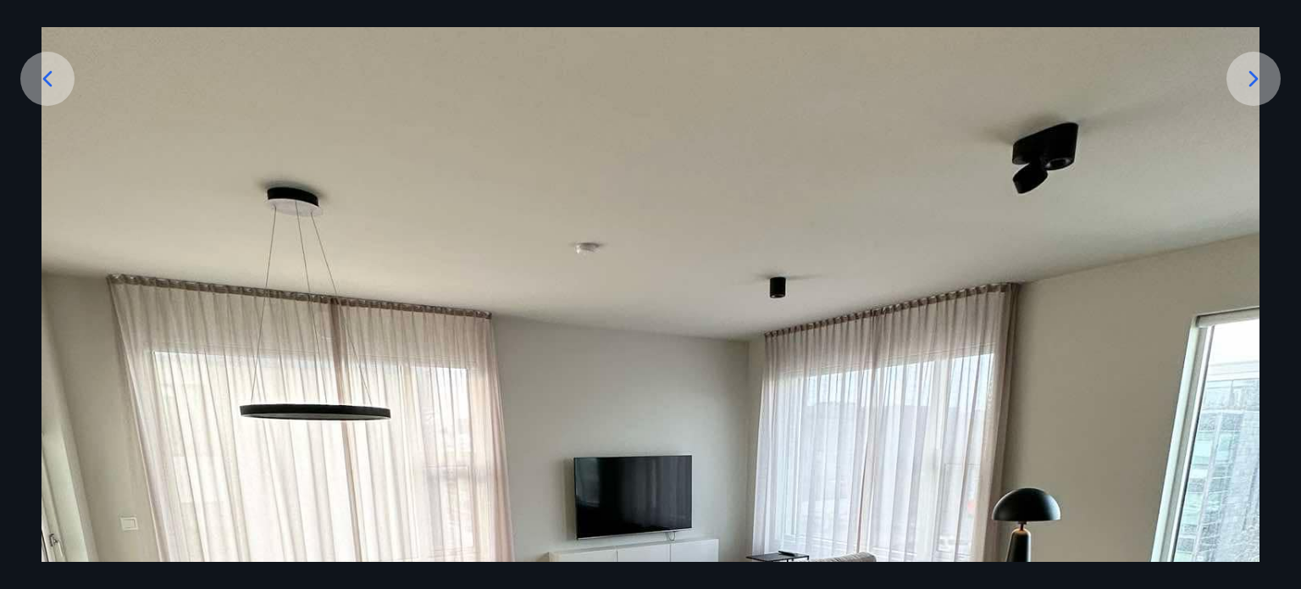
scroll to position [309, 0]
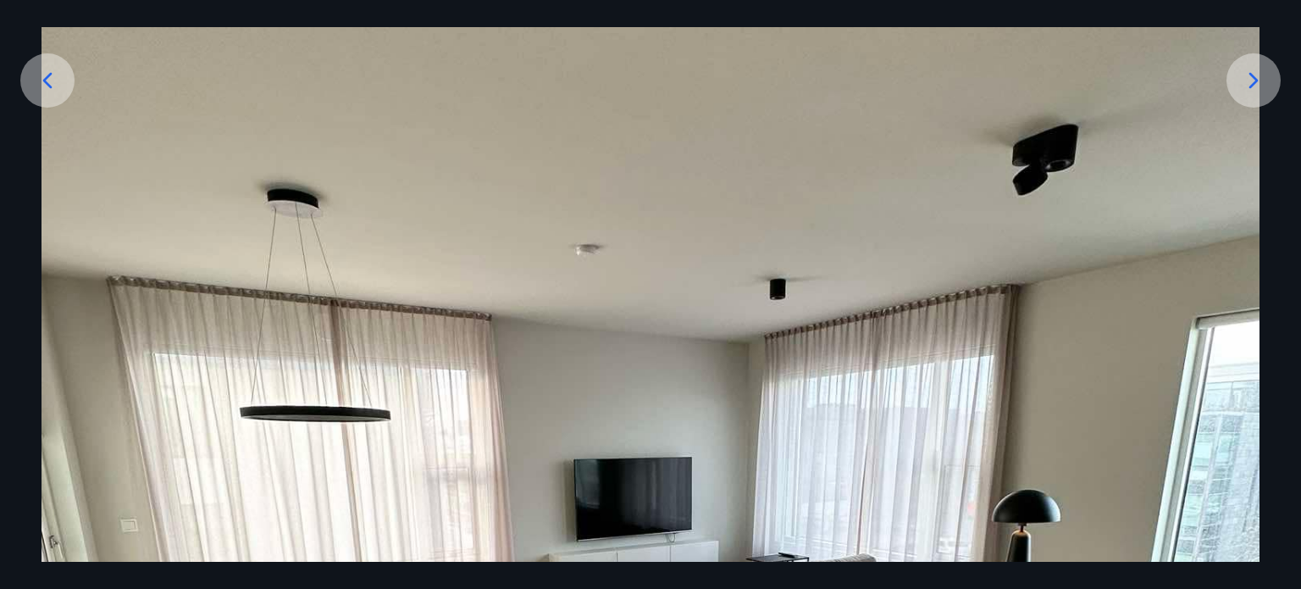
click at [1248, 76] on icon at bounding box center [1253, 80] width 27 height 27
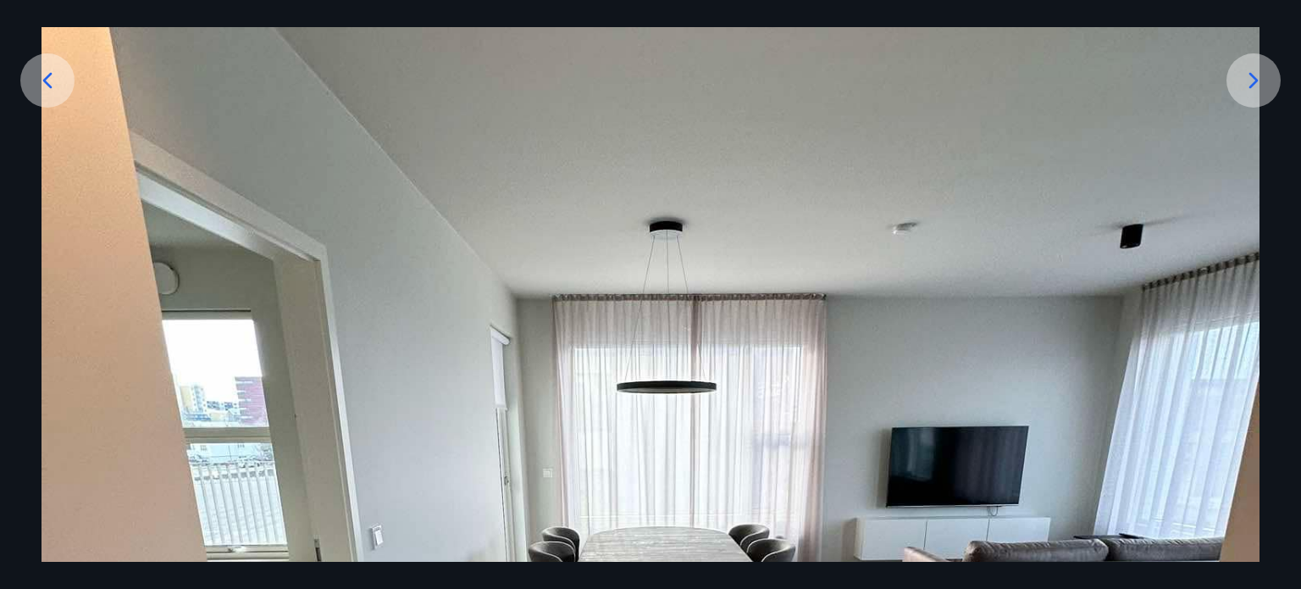
click at [900, 426] on img at bounding box center [650, 597] width 1218 height 1623
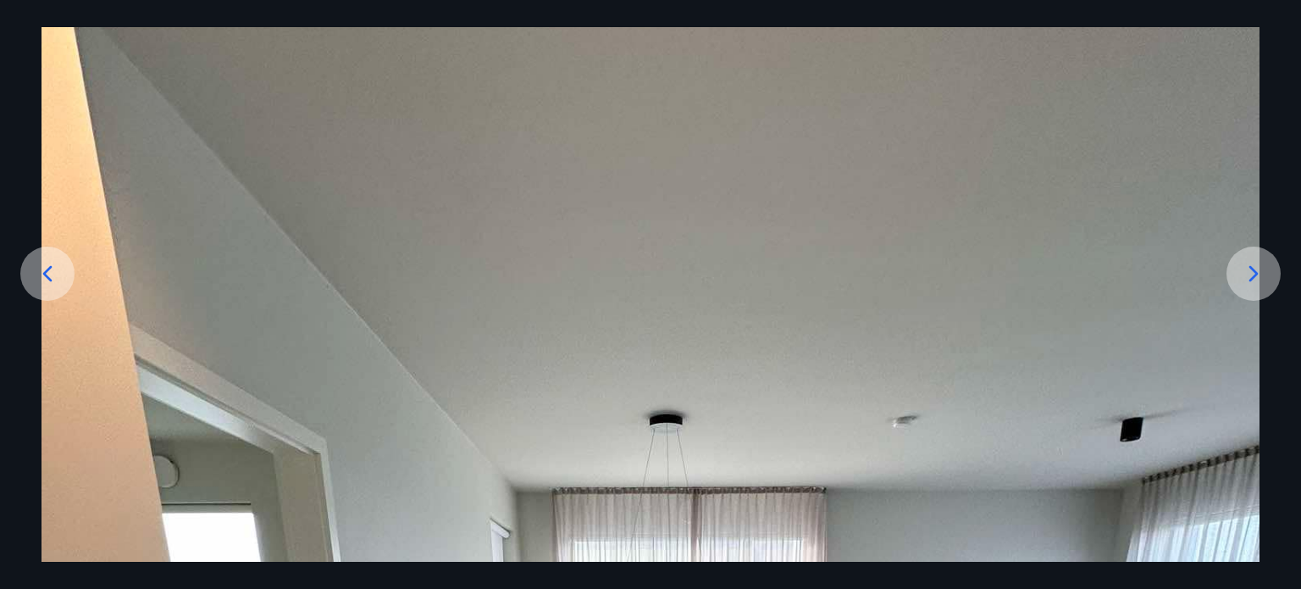
scroll to position [72, 0]
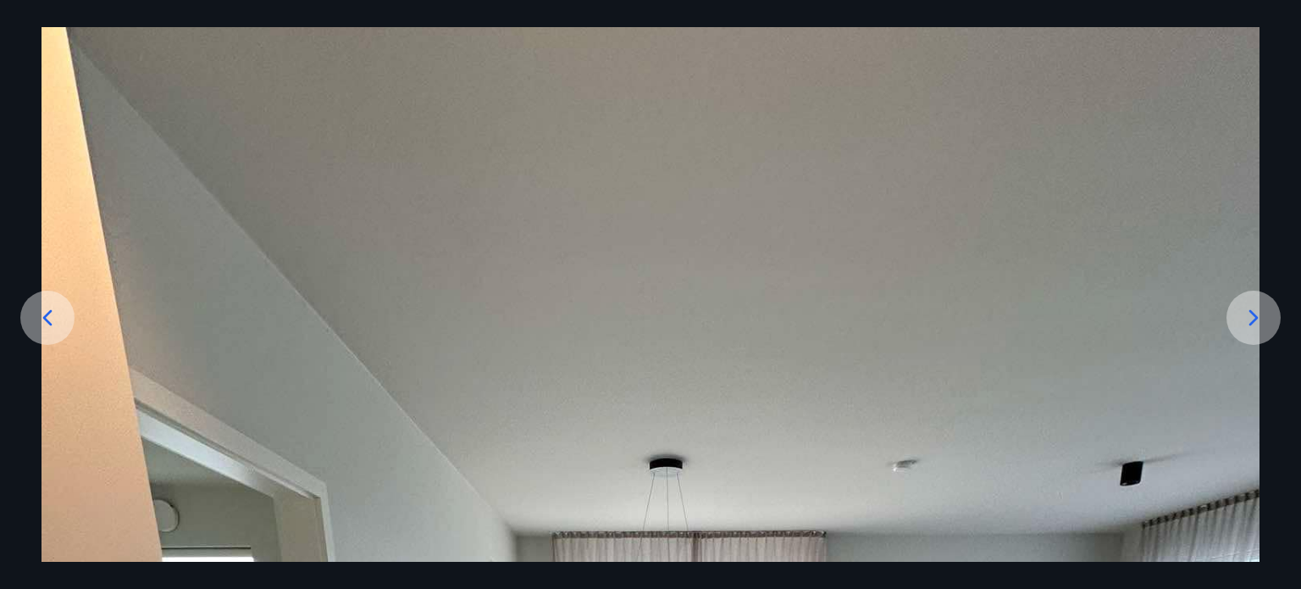
click at [1250, 314] on icon at bounding box center [1253, 317] width 27 height 27
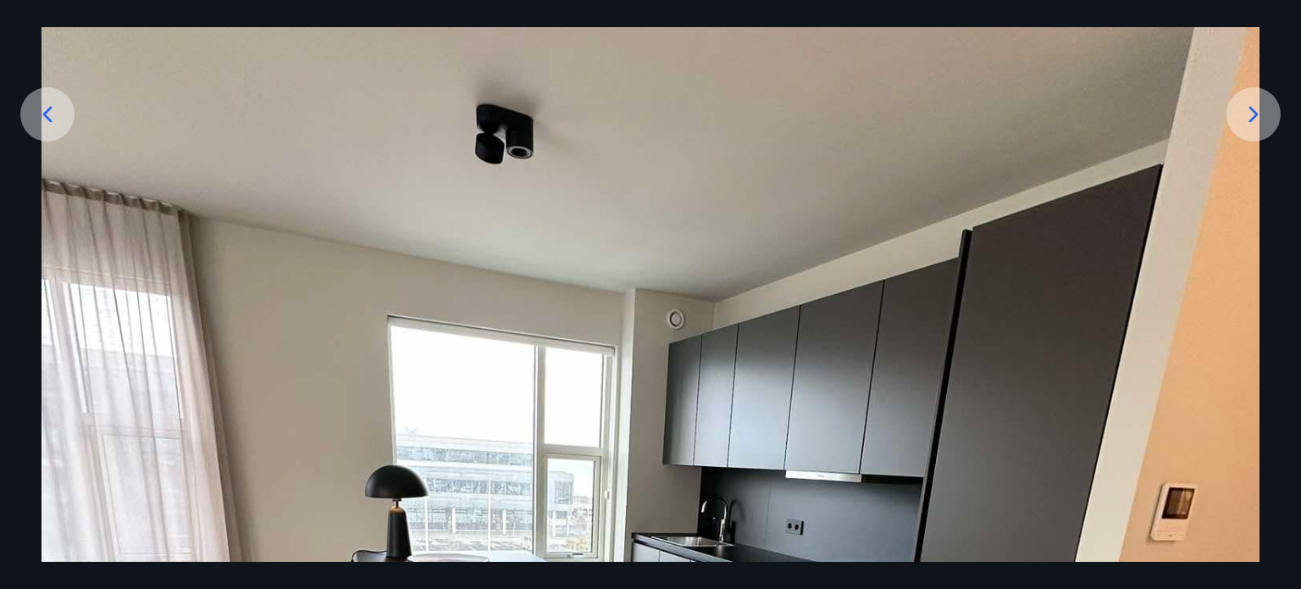
scroll to position [241, 0]
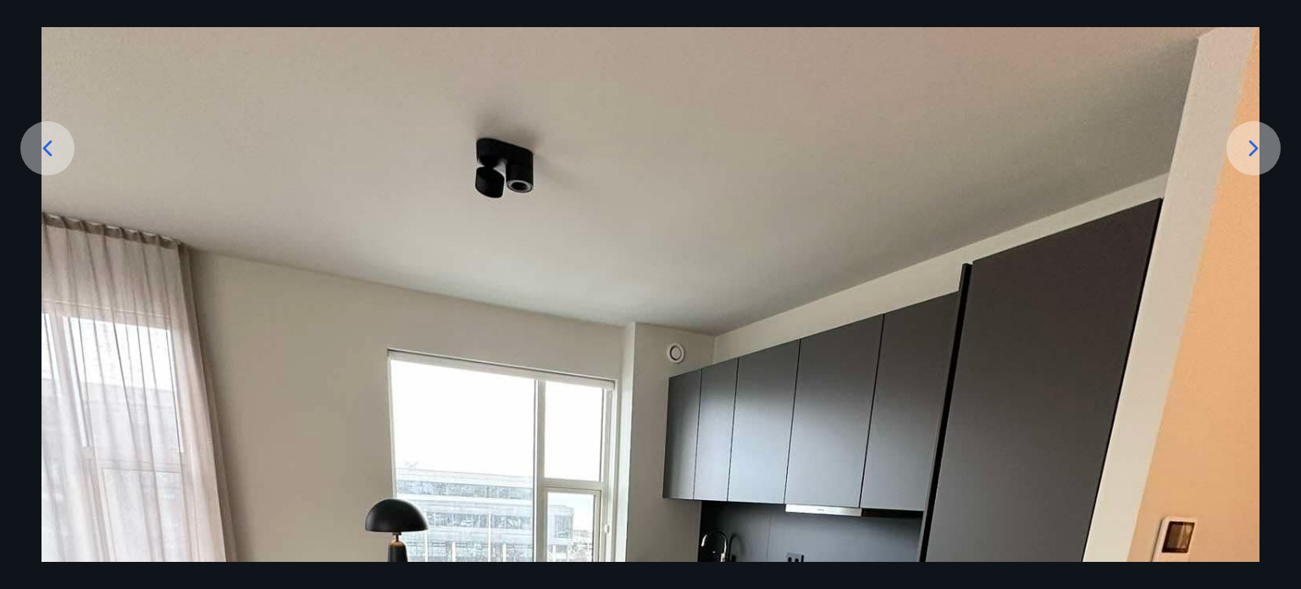
click at [1248, 152] on icon at bounding box center [1253, 148] width 27 height 27
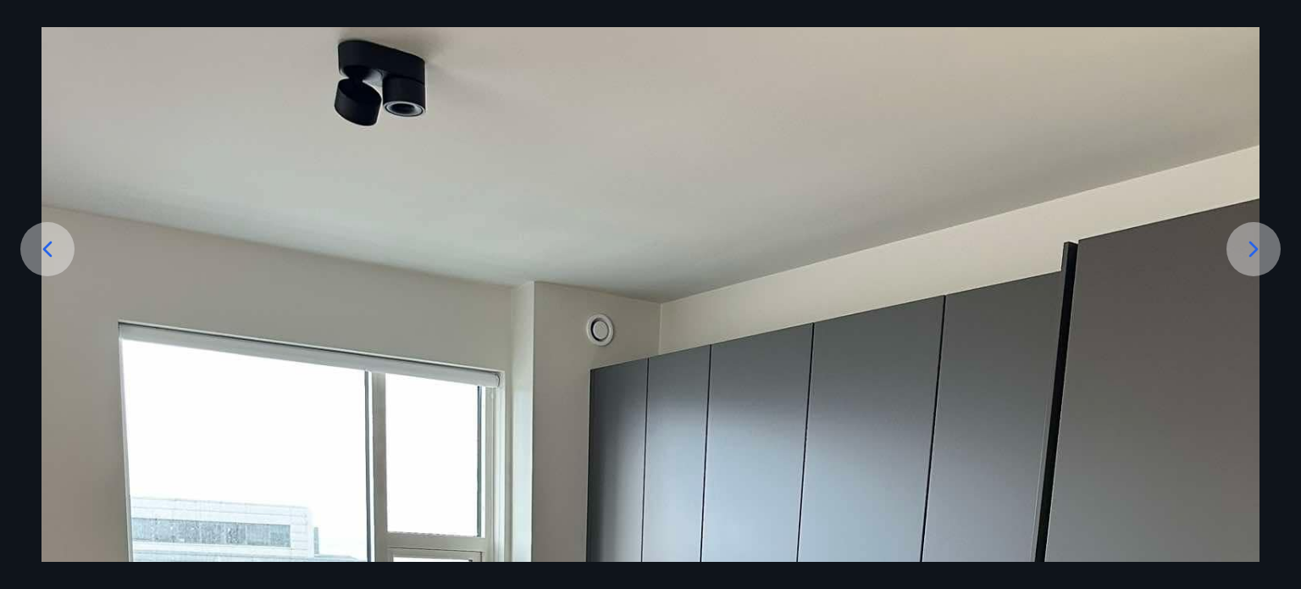
scroll to position [140, 0]
click at [1246, 252] on icon at bounding box center [1253, 249] width 27 height 27
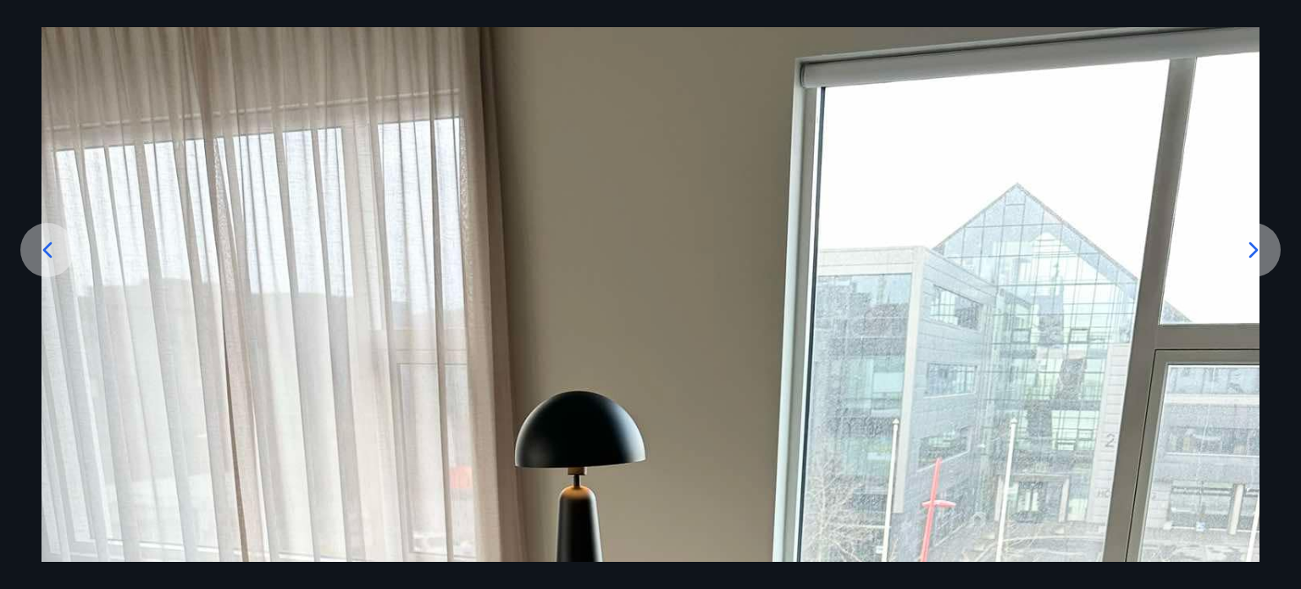
click at [1240, 243] on icon at bounding box center [1253, 249] width 27 height 27
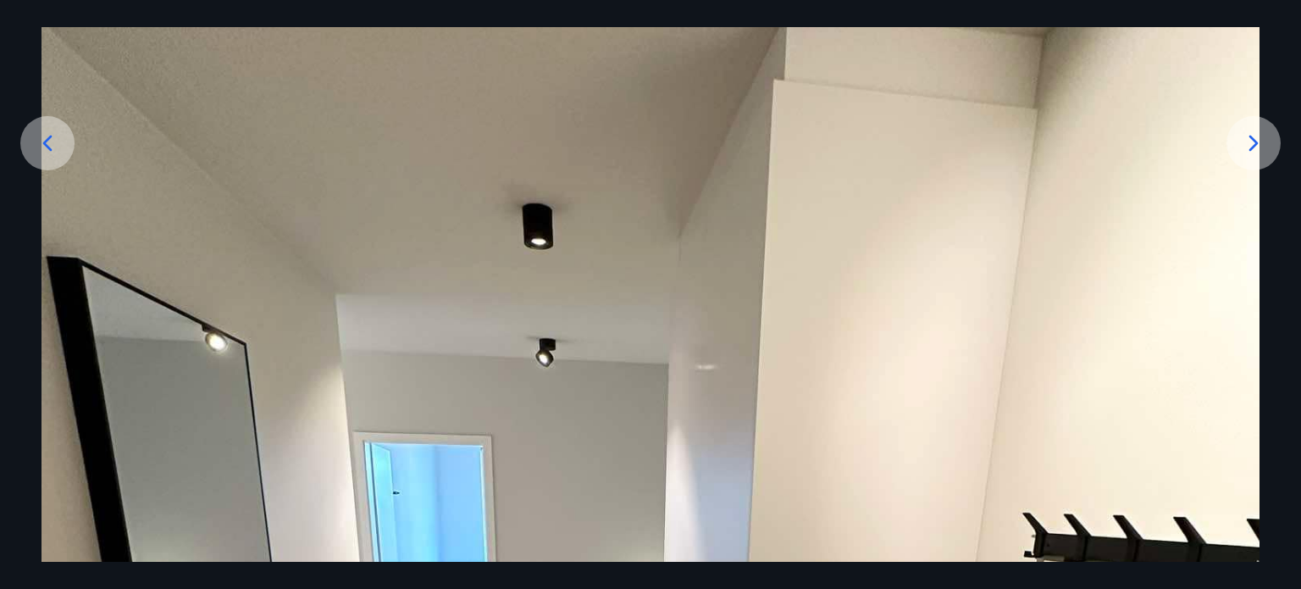
scroll to position [106, 0]
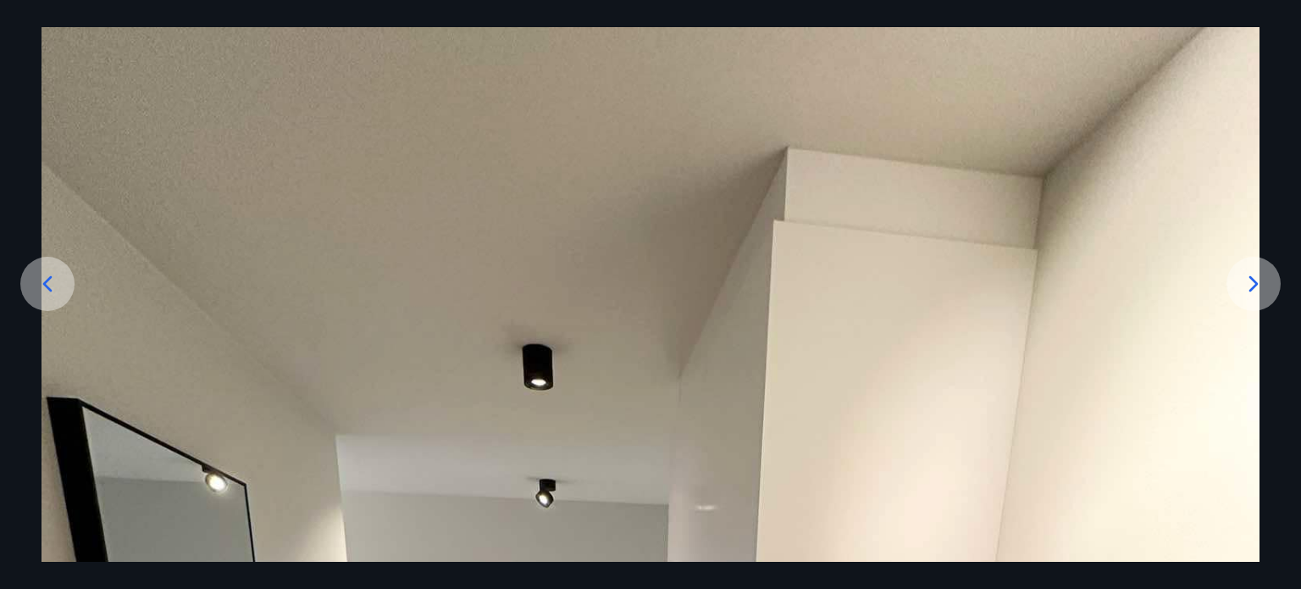
click at [1260, 274] on icon at bounding box center [1253, 283] width 27 height 27
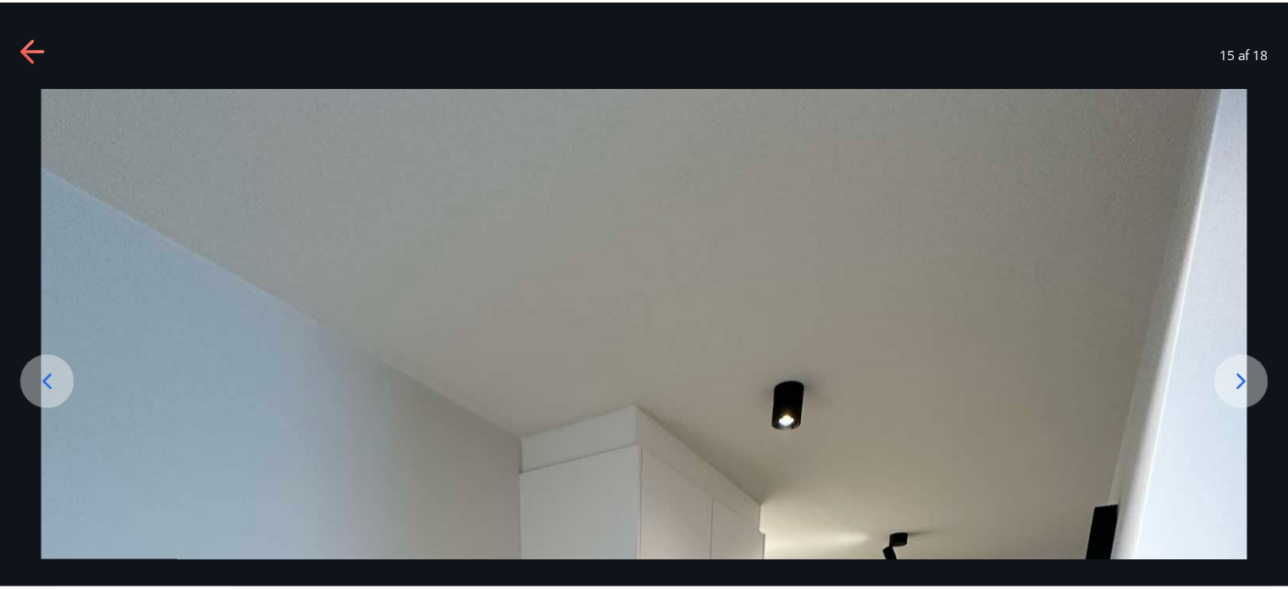
scroll to position [4, 0]
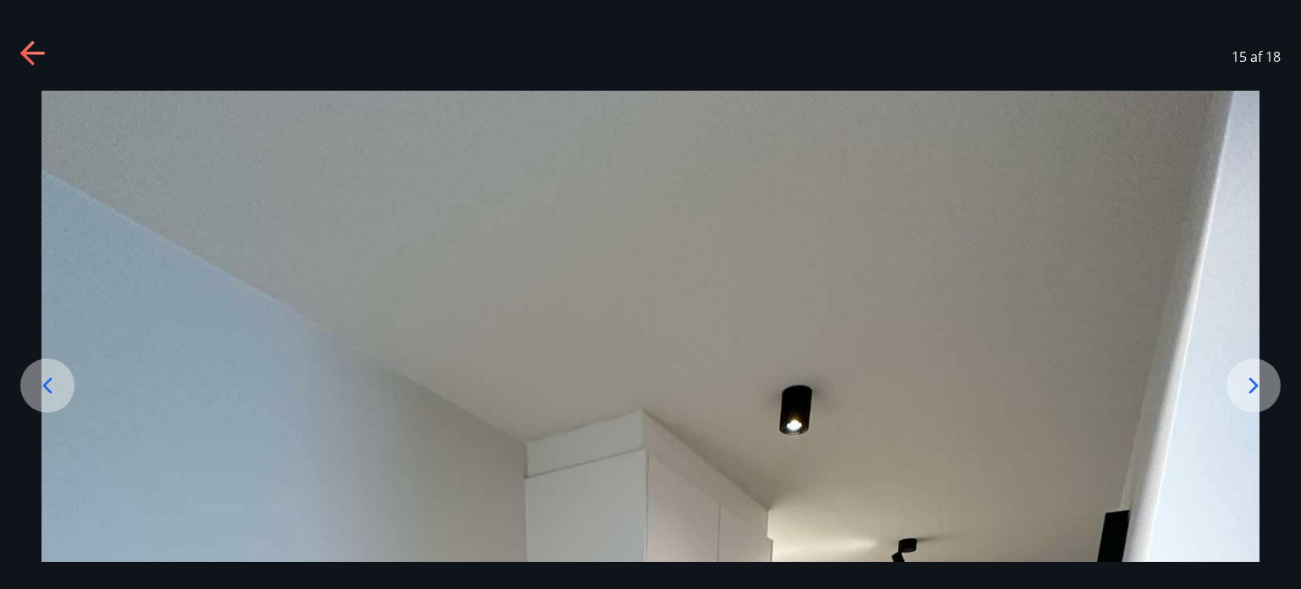
click at [1243, 384] on icon at bounding box center [1253, 385] width 27 height 27
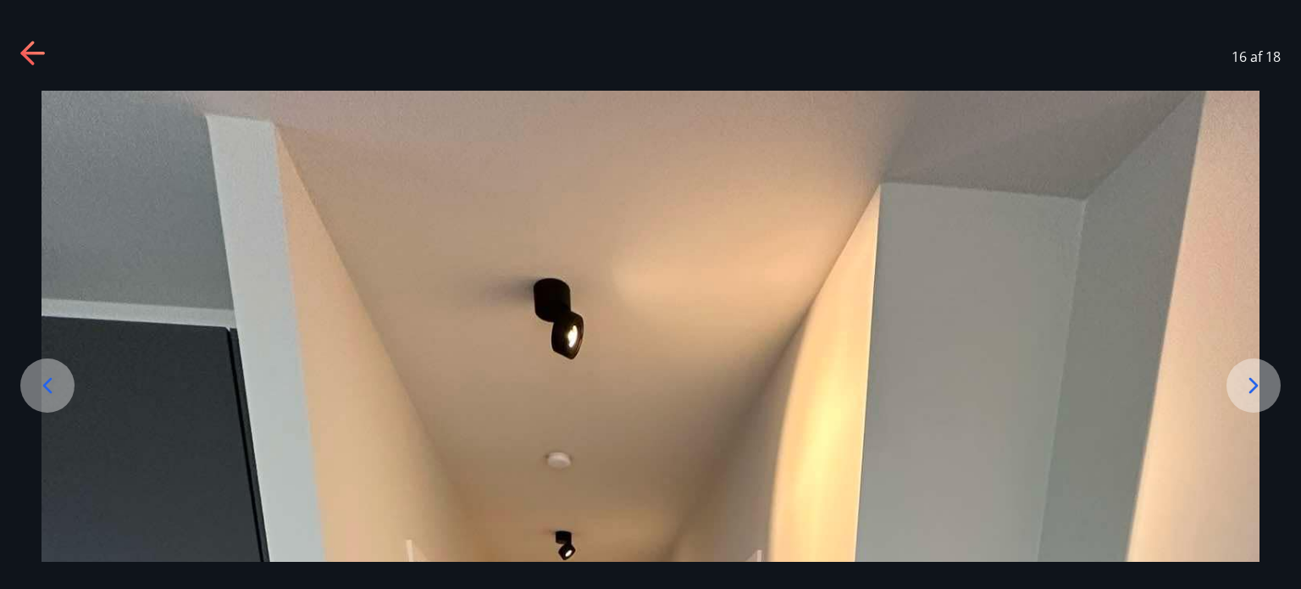
click at [30, 50] on icon at bounding box center [33, 54] width 27 height 27
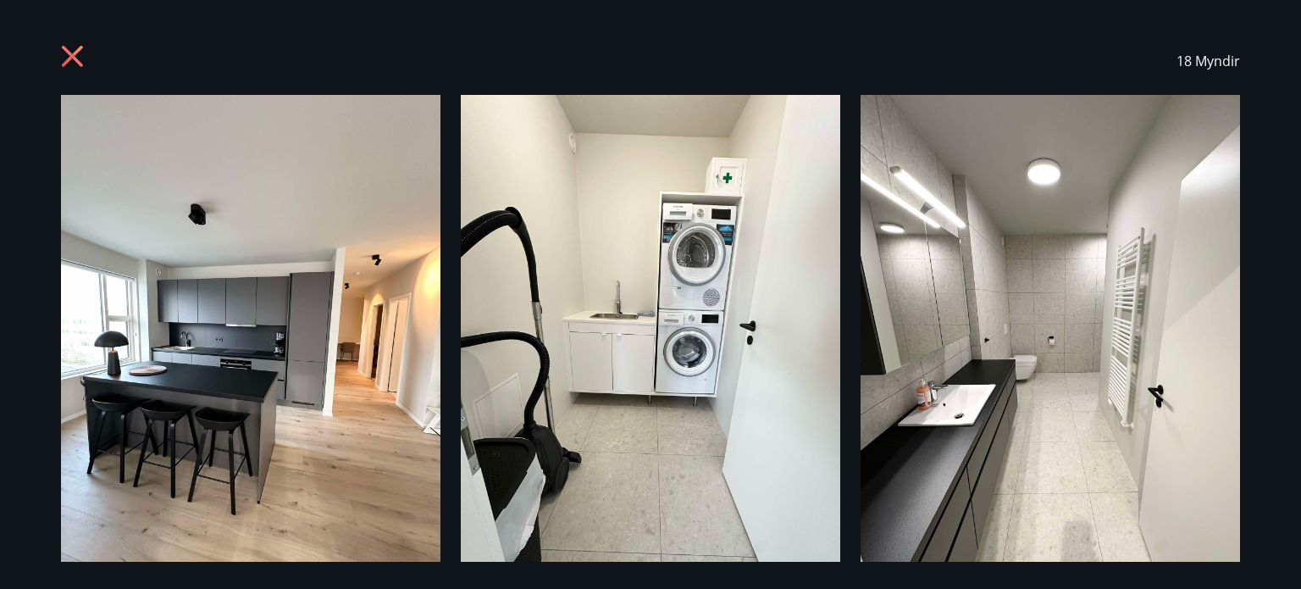
click at [71, 63] on icon at bounding box center [74, 58] width 27 height 27
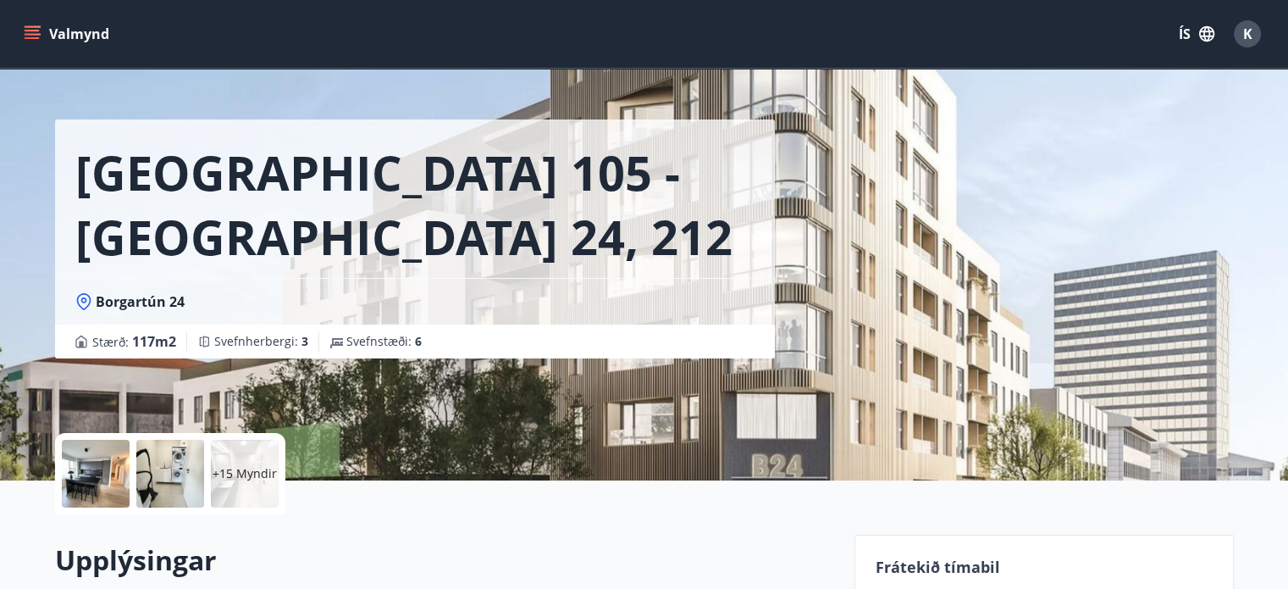
scroll to position [0, 0]
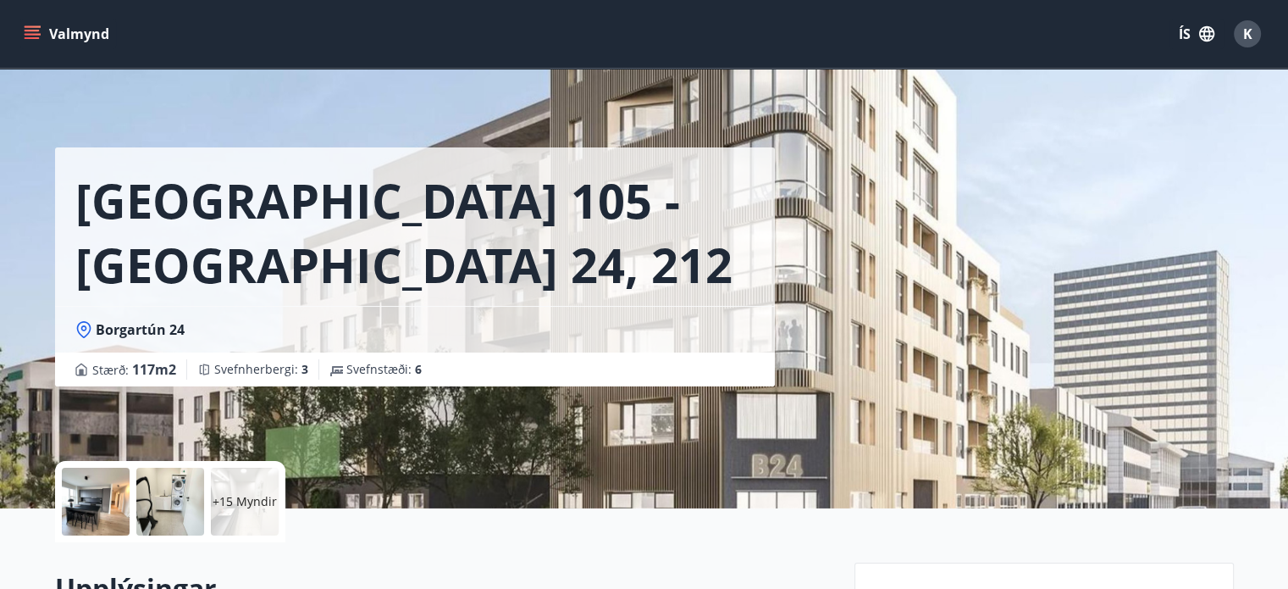
click at [39, 26] on icon "menu" at bounding box center [34, 27] width 19 height 2
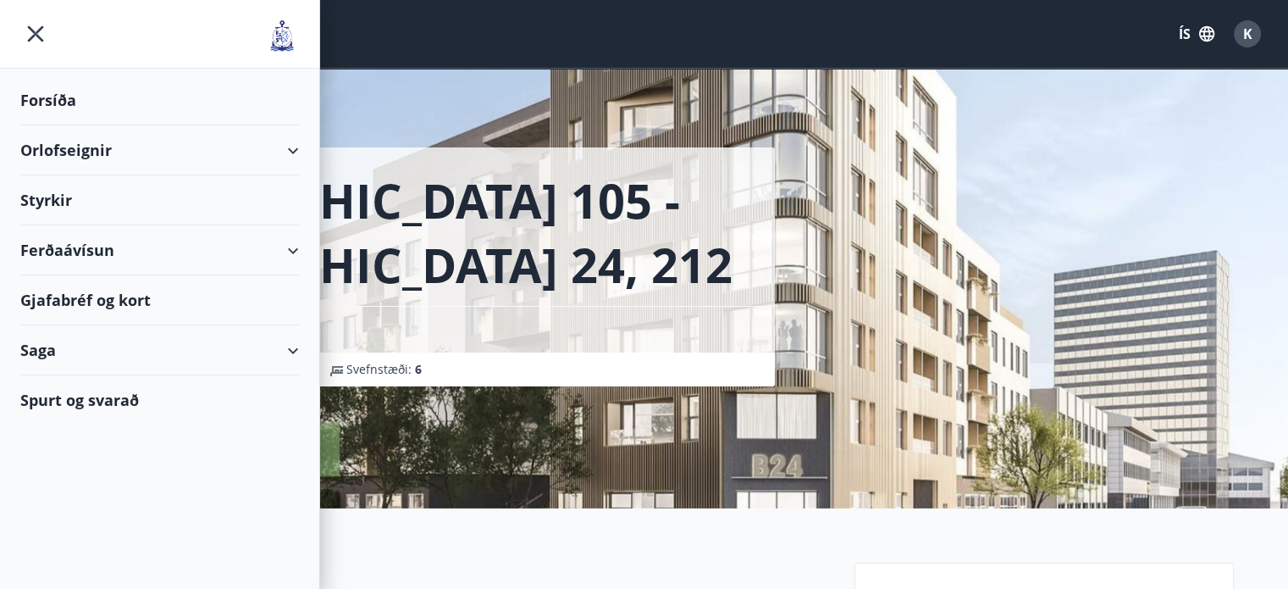
click at [108, 145] on div "Orlofseignir" at bounding box center [159, 150] width 279 height 50
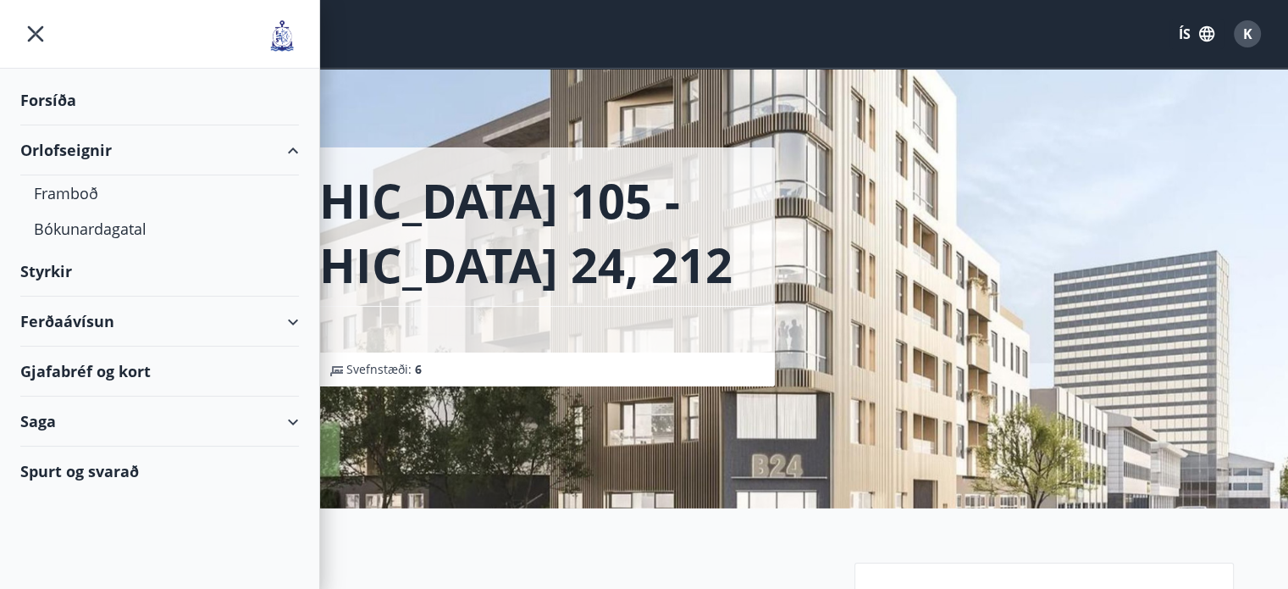
click at [108, 145] on div "Orlofseignir" at bounding box center [159, 150] width 279 height 50
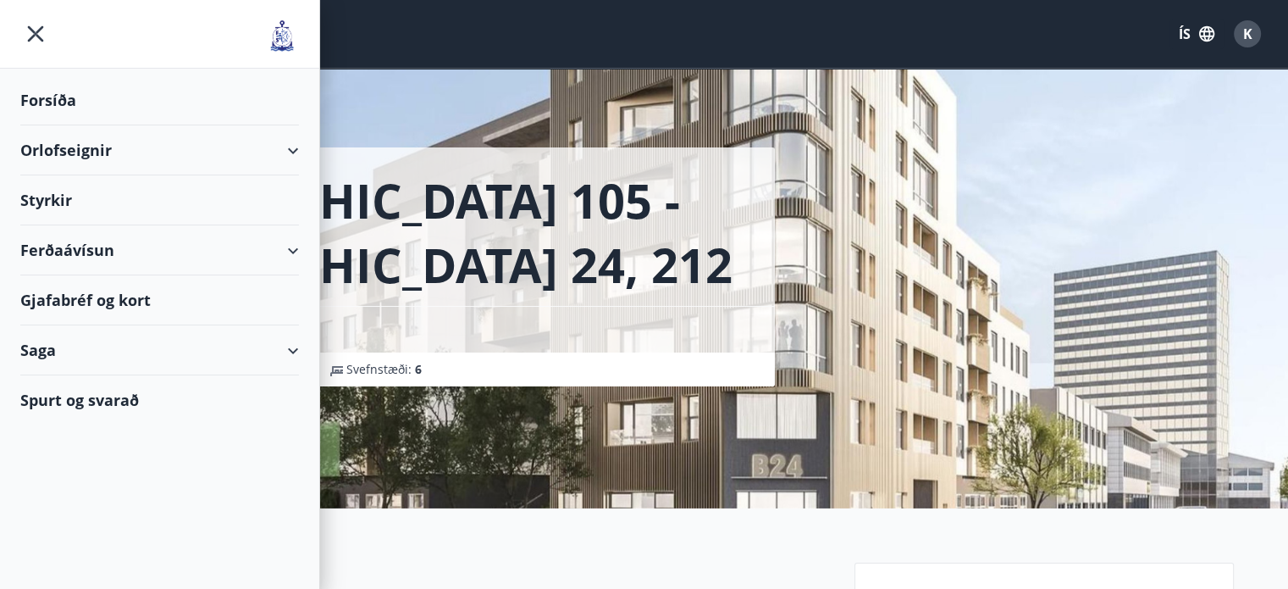
click at [108, 145] on div "Orlofseignir" at bounding box center [159, 150] width 279 height 50
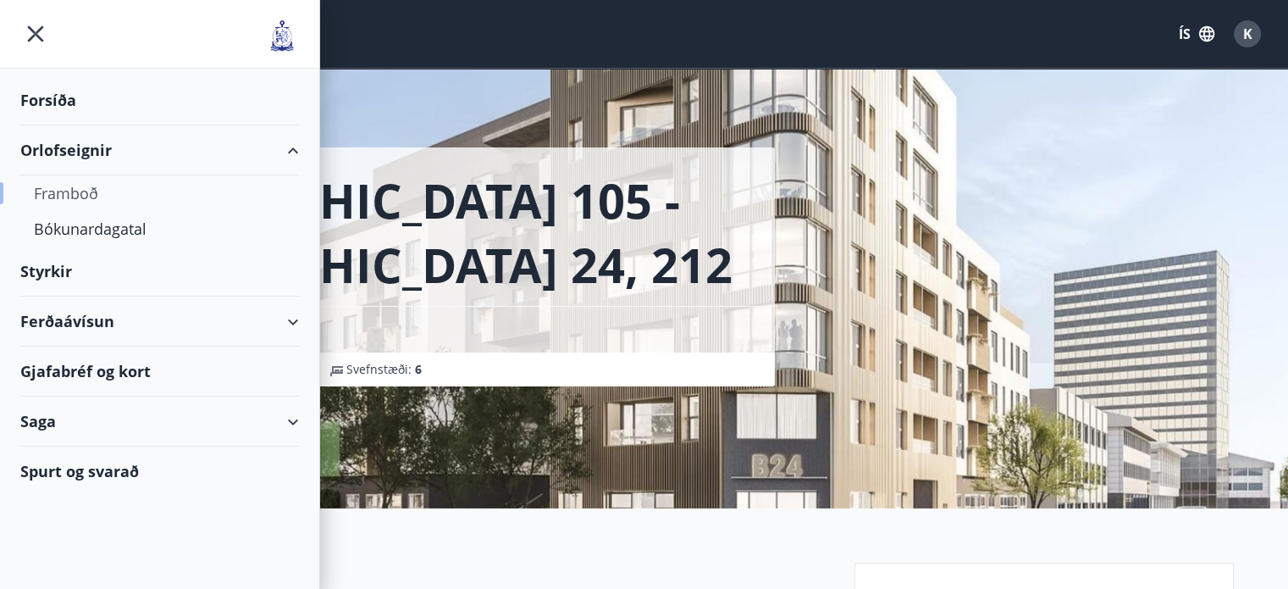
click at [82, 195] on div "Framboð" at bounding box center [160, 193] width 252 height 36
